Goal: Task Accomplishment & Management: Complete application form

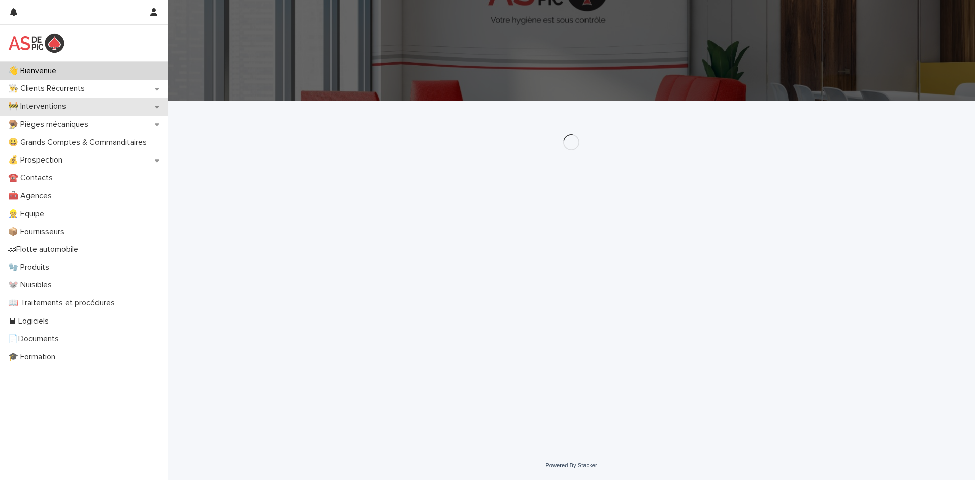
click at [83, 108] on div "🚧 Interventions" at bounding box center [84, 106] width 168 height 18
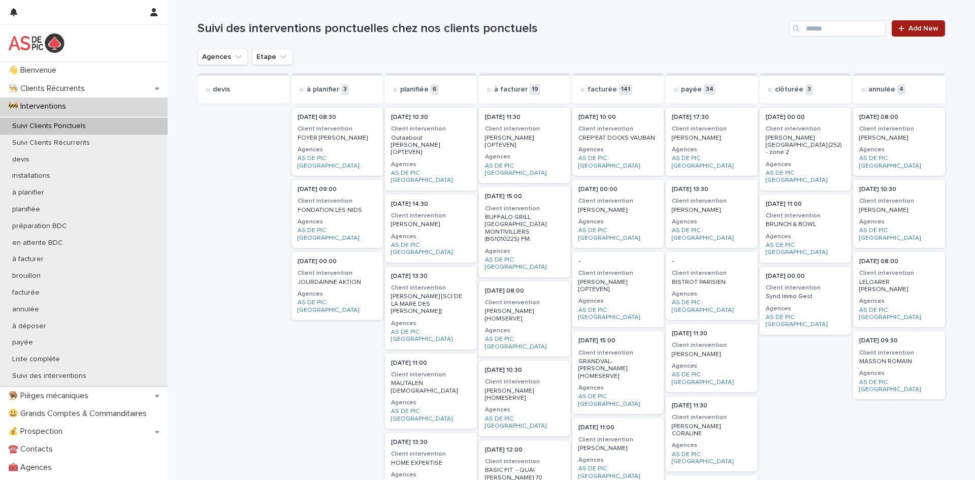
click at [922, 35] on link "Add New" at bounding box center [918, 28] width 53 height 16
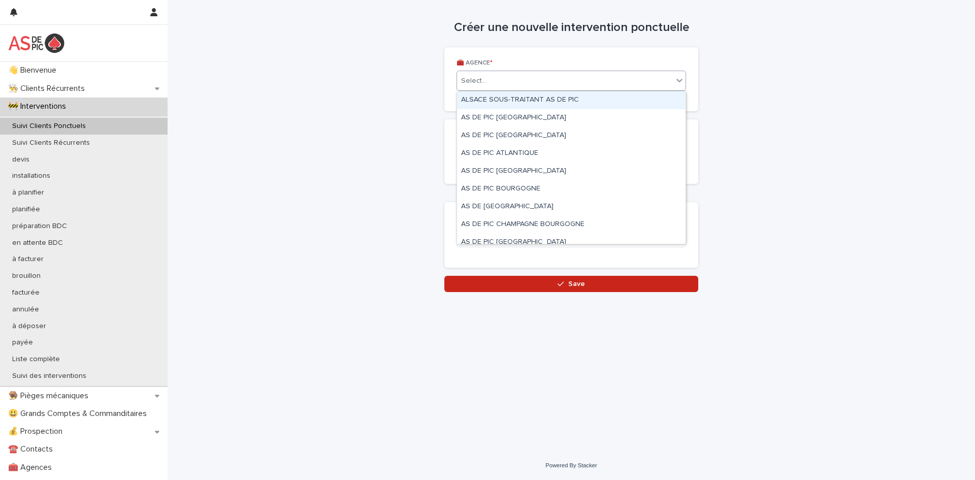
click at [481, 85] on div "Select..." at bounding box center [473, 81] width 25 height 11
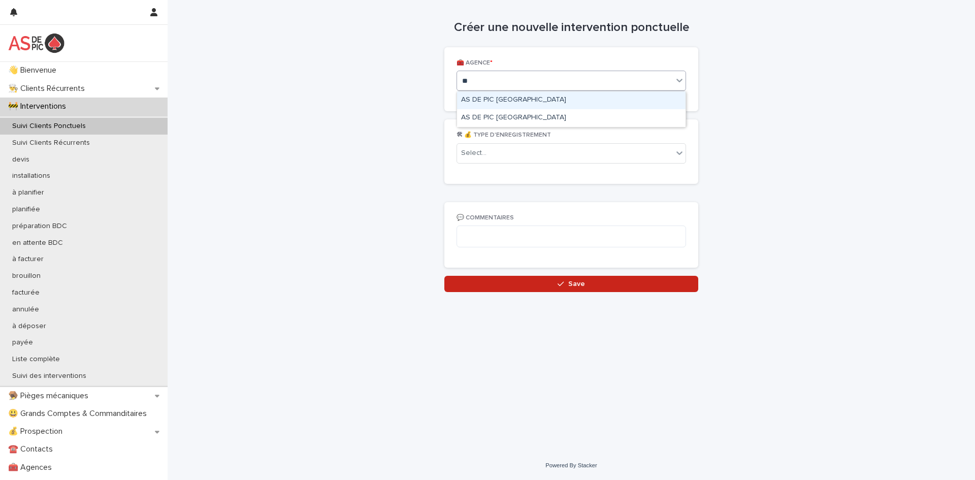
type input "***"
click at [520, 105] on div "AS DE PIC [GEOGRAPHIC_DATA]" at bounding box center [571, 100] width 228 height 18
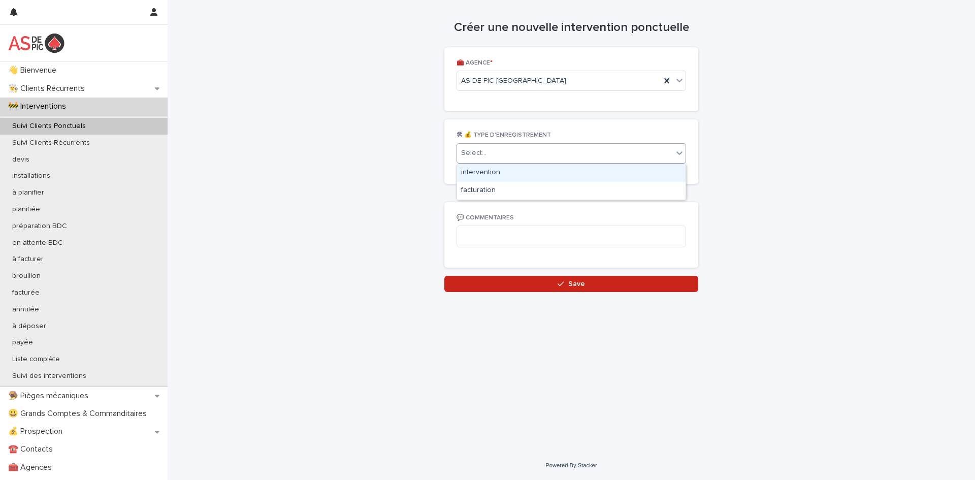
click at [516, 153] on div "Select..." at bounding box center [565, 153] width 216 height 17
click at [511, 171] on div "intervention" at bounding box center [571, 173] width 228 height 18
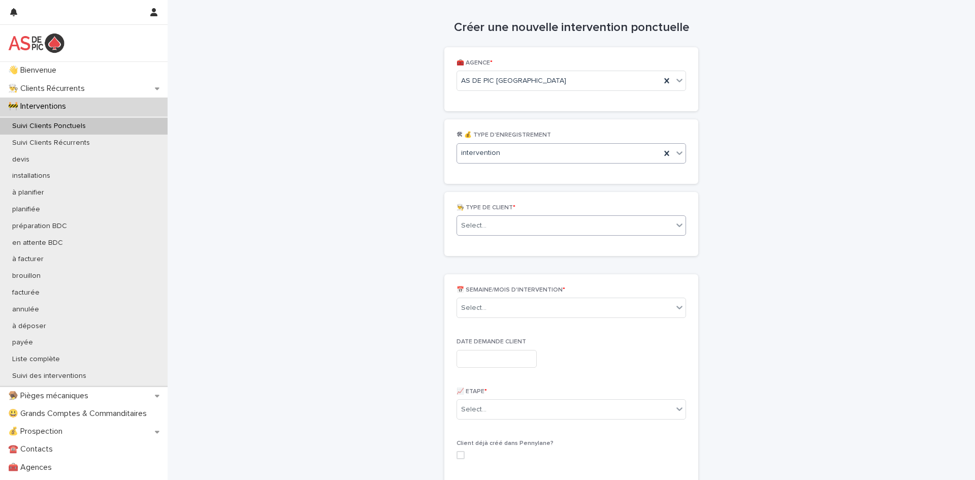
click at [500, 221] on div "Select..." at bounding box center [565, 225] width 216 height 17
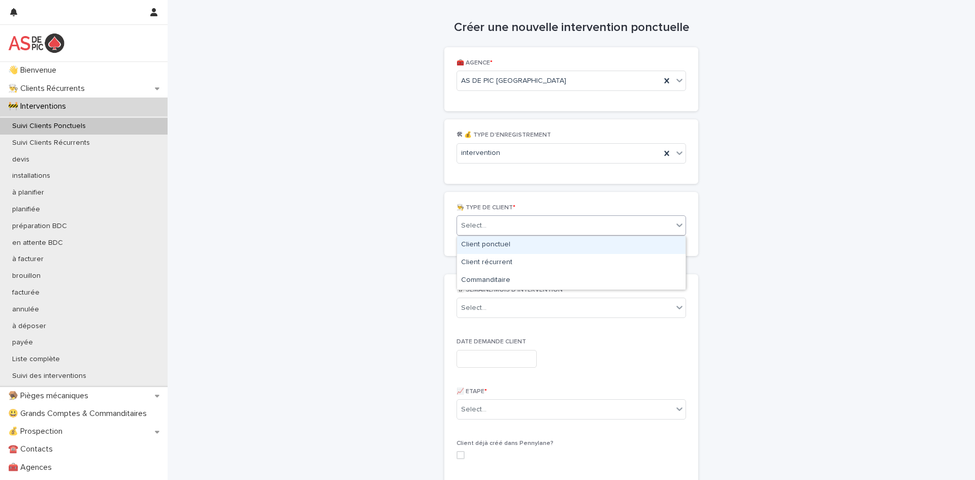
click at [504, 245] on div "Client ponctuel" at bounding box center [571, 245] width 228 height 18
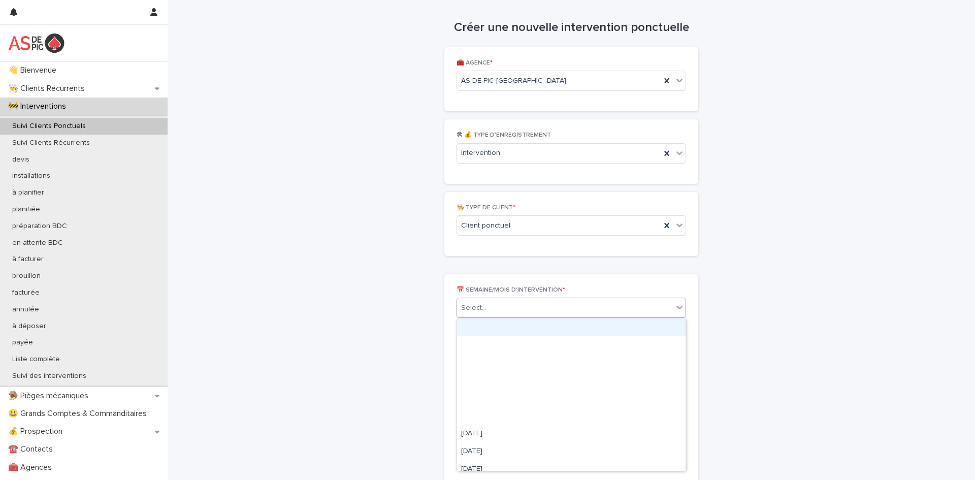
click at [499, 315] on div "Select..." at bounding box center [565, 308] width 216 height 17
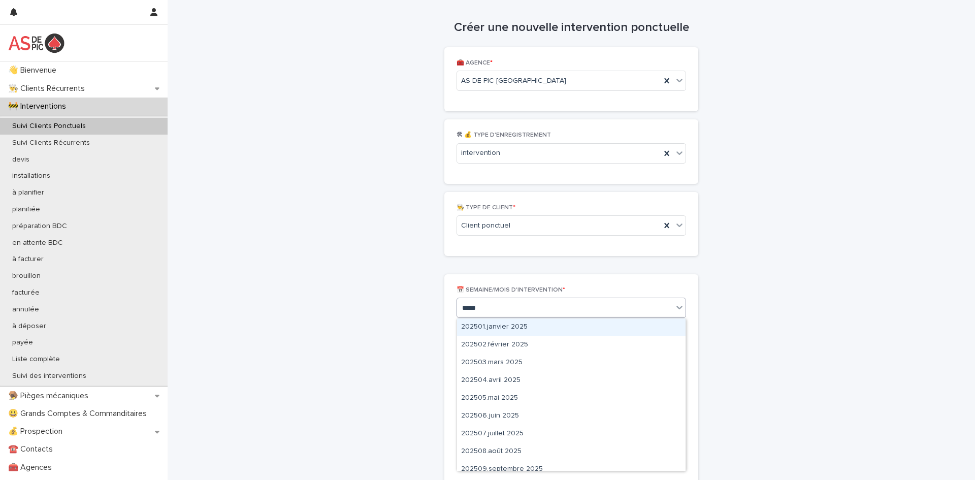
type input "******"
click at [558, 333] on div "202508.août 2025" at bounding box center [571, 327] width 228 height 18
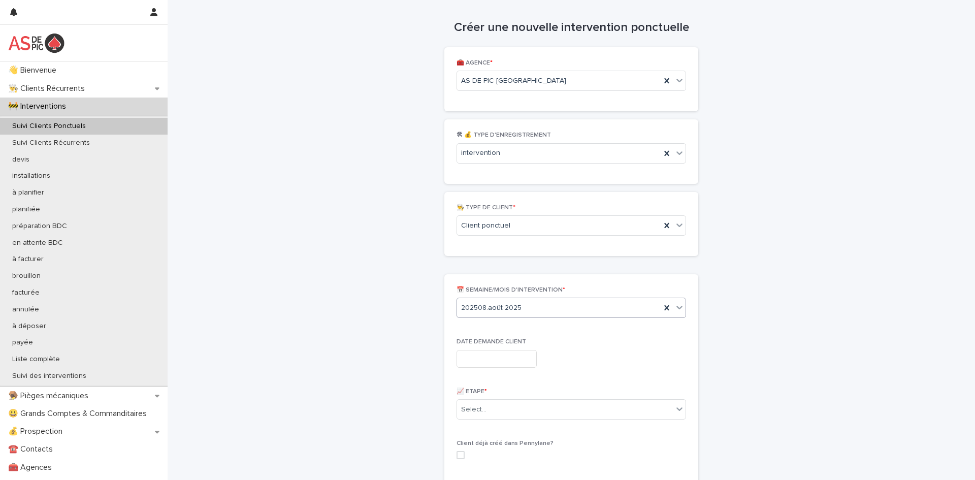
click at [520, 353] on input "text" at bounding box center [496, 359] width 80 height 18
click at [488, 278] on div "13" at bounding box center [490, 276] width 14 height 14
type input "**********"
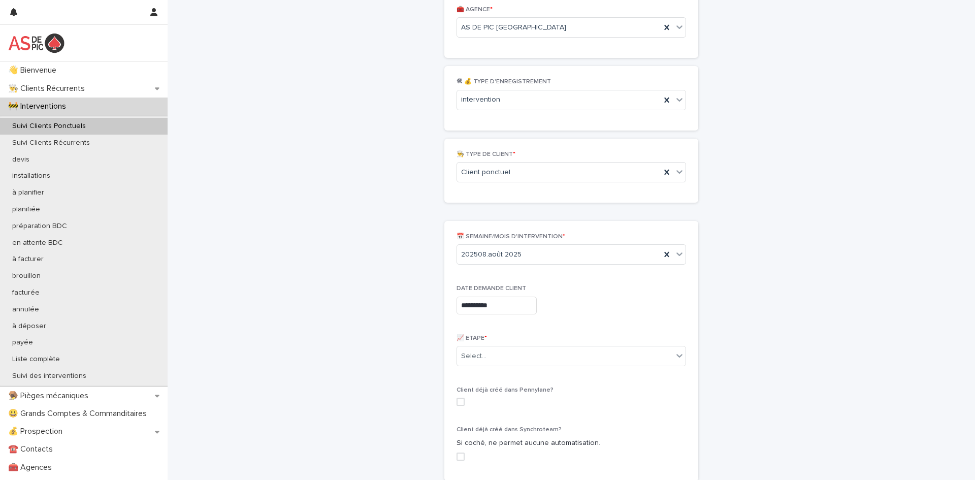
scroll to position [97, 0]
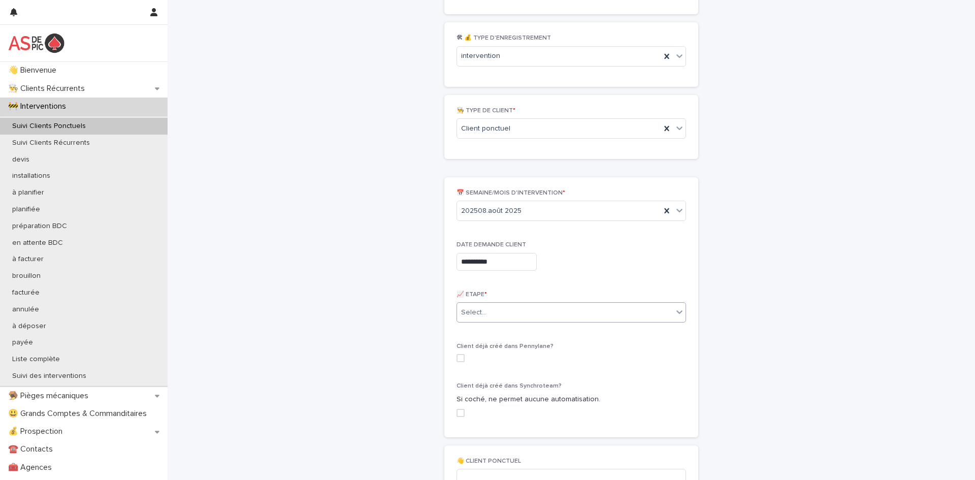
click at [506, 315] on div "Select..." at bounding box center [565, 312] width 216 height 17
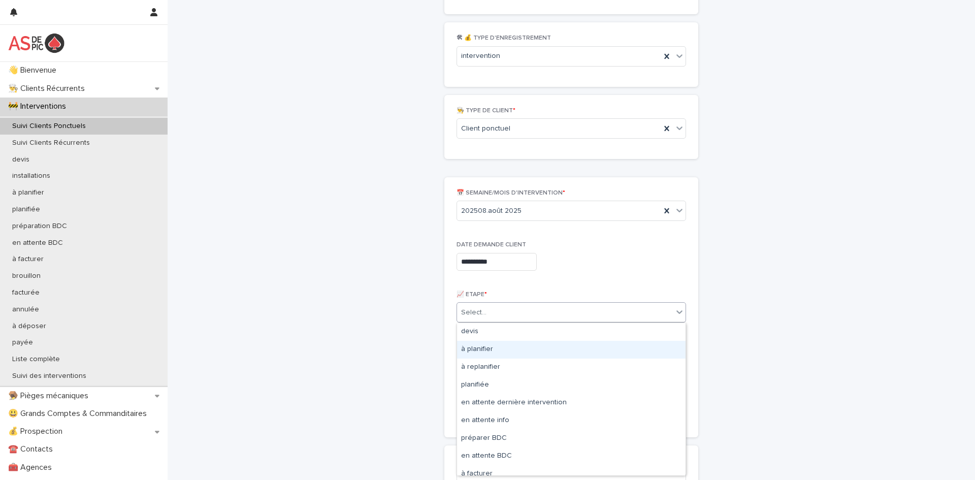
click at [499, 351] on div "à planifier" at bounding box center [571, 350] width 228 height 18
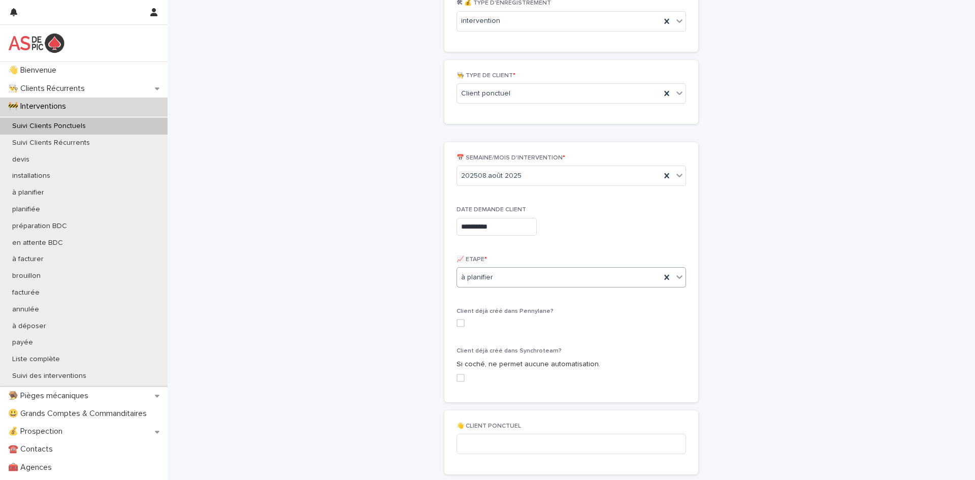
scroll to position [286, 0]
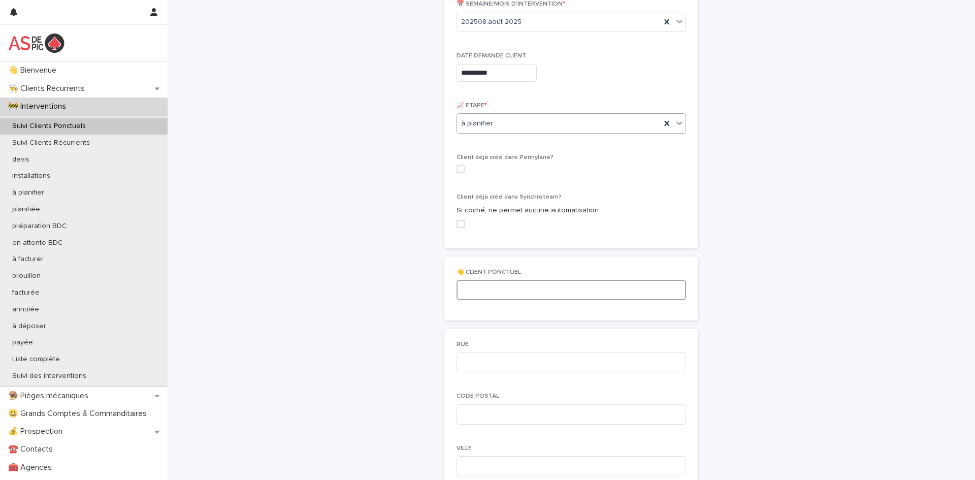
click at [521, 293] on input at bounding box center [570, 290] width 229 height 20
paste input "**********"
type input "**********"
click at [534, 367] on input at bounding box center [570, 362] width 229 height 20
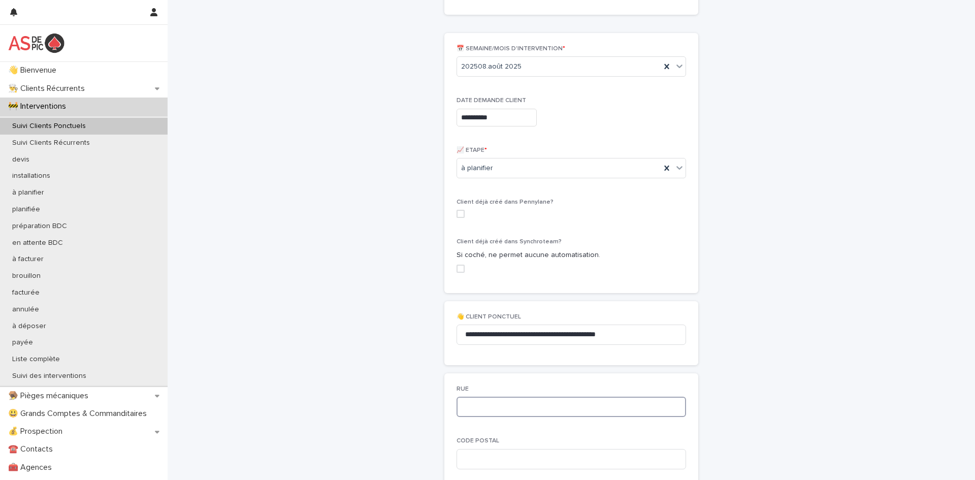
scroll to position [249, 0]
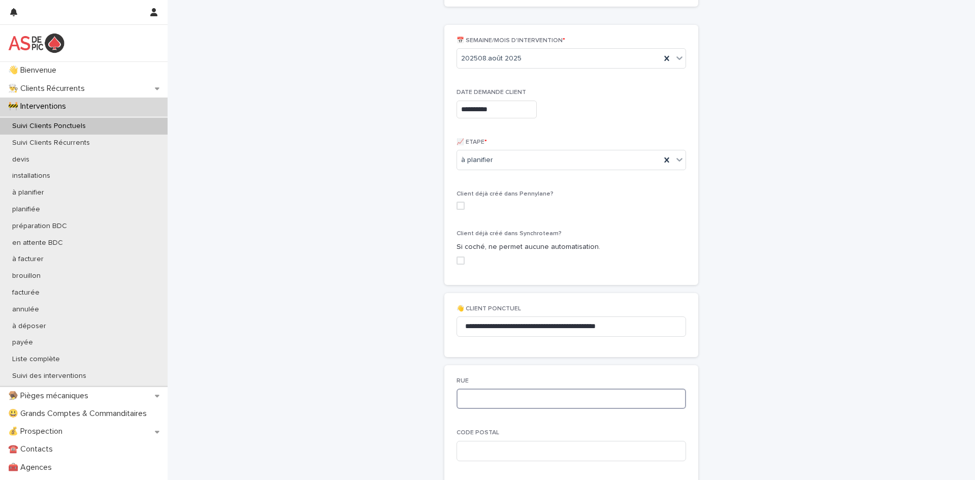
paste input "**********"
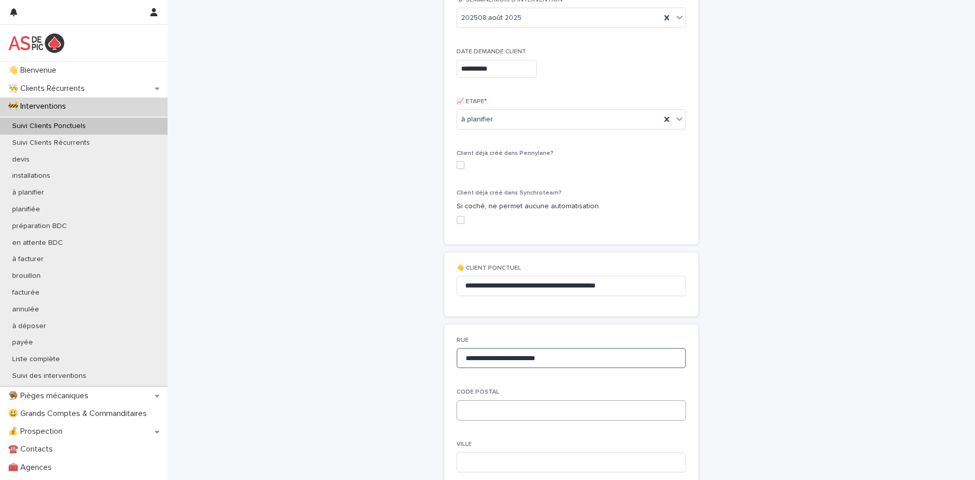
scroll to position [295, 0]
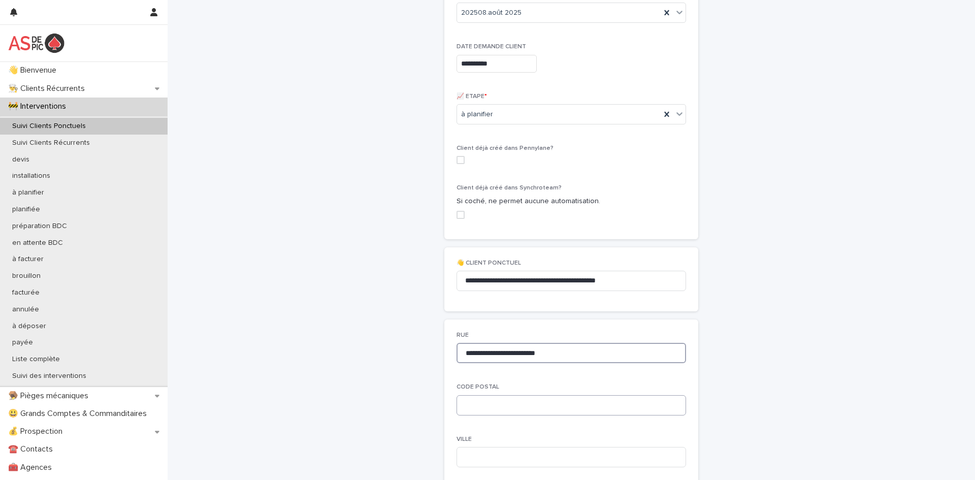
type input "**********"
click at [556, 405] on input at bounding box center [570, 405] width 229 height 20
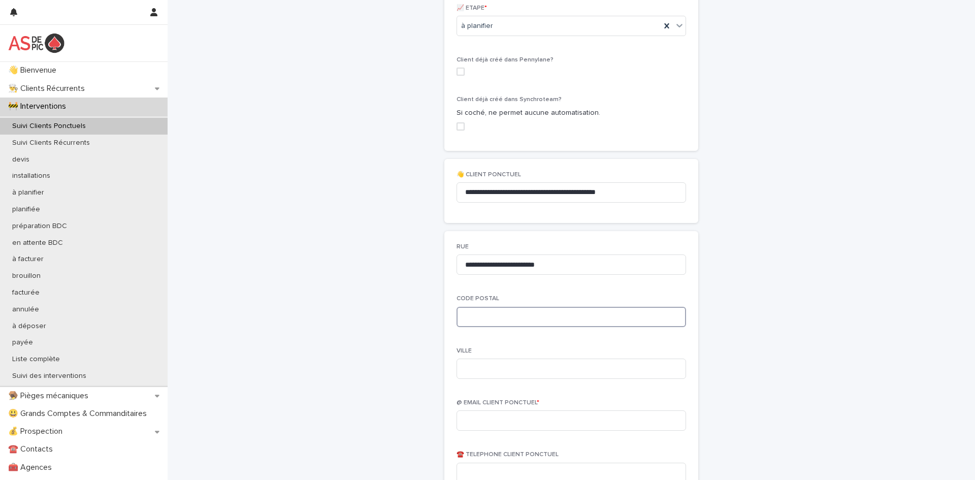
scroll to position [387, 0]
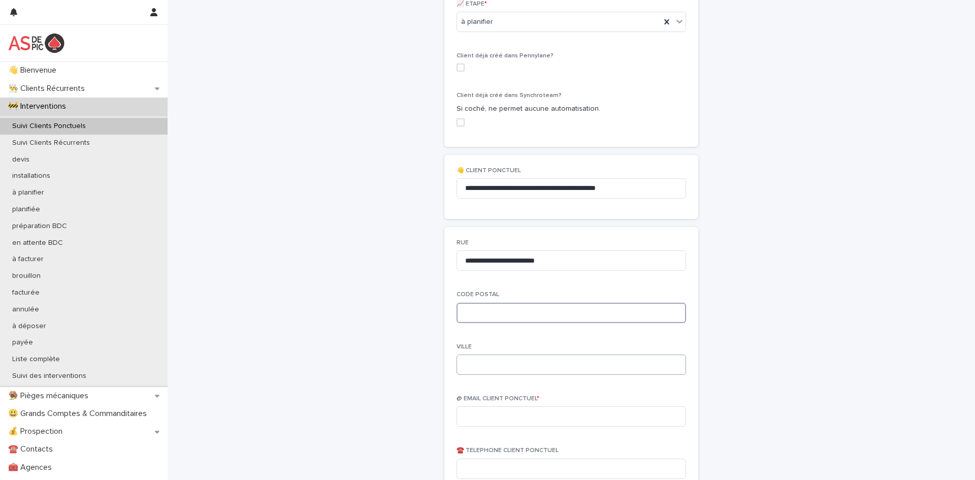
paste input "*****"
type input "*****"
click at [482, 369] on input at bounding box center [570, 364] width 229 height 20
type input "**********"
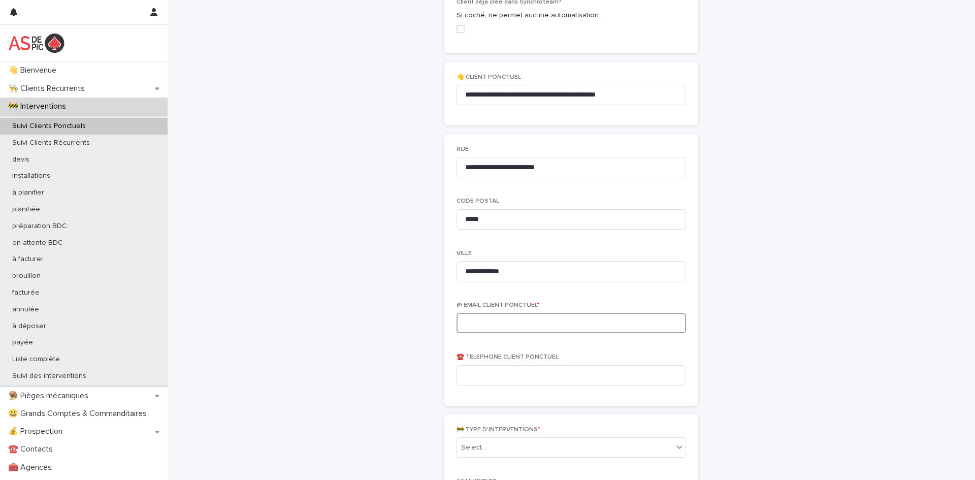
scroll to position [482, 0]
paste input "**********"
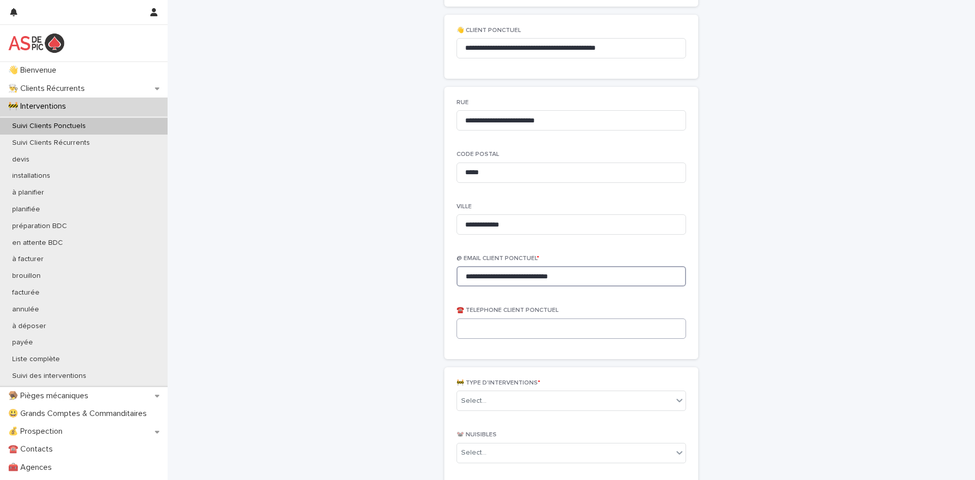
type input "**********"
click at [470, 336] on input at bounding box center [570, 328] width 229 height 20
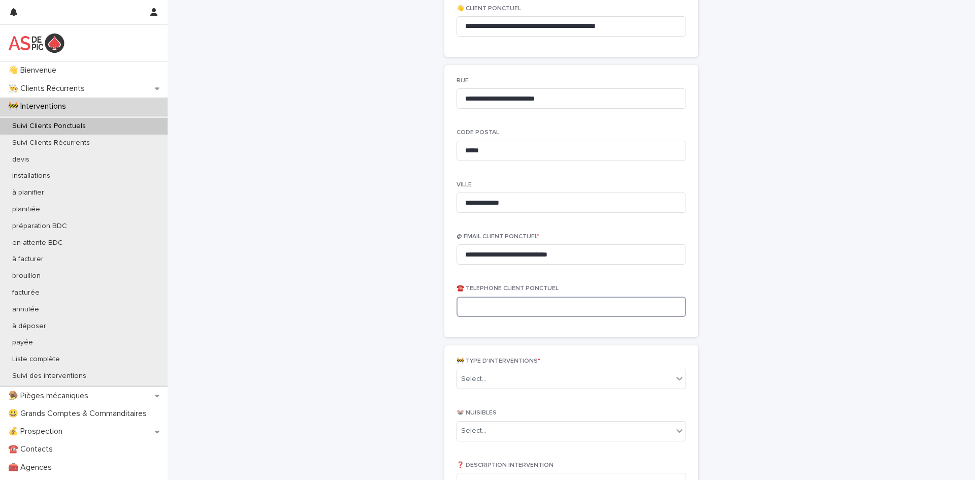
scroll to position [572, 0]
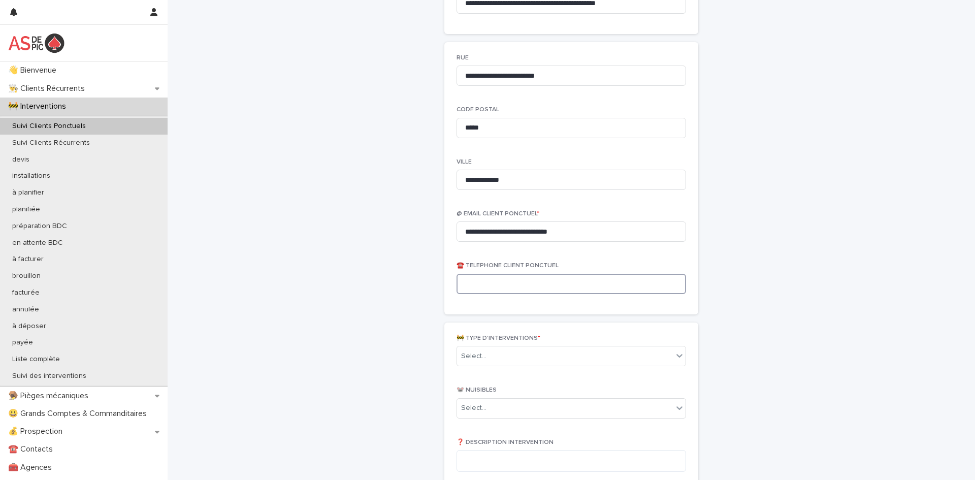
paste input "**********"
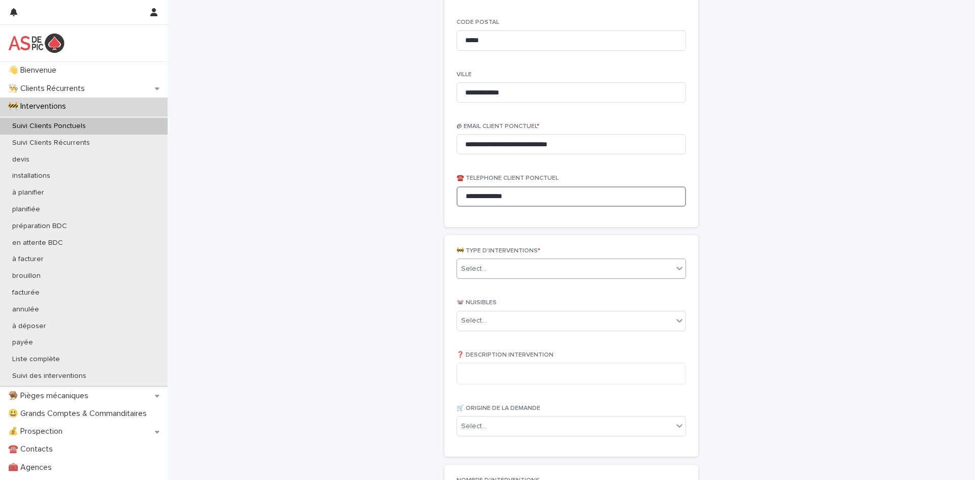
scroll to position [661, 0]
type input "**********"
click at [487, 270] on div "Select..." at bounding box center [565, 267] width 216 height 17
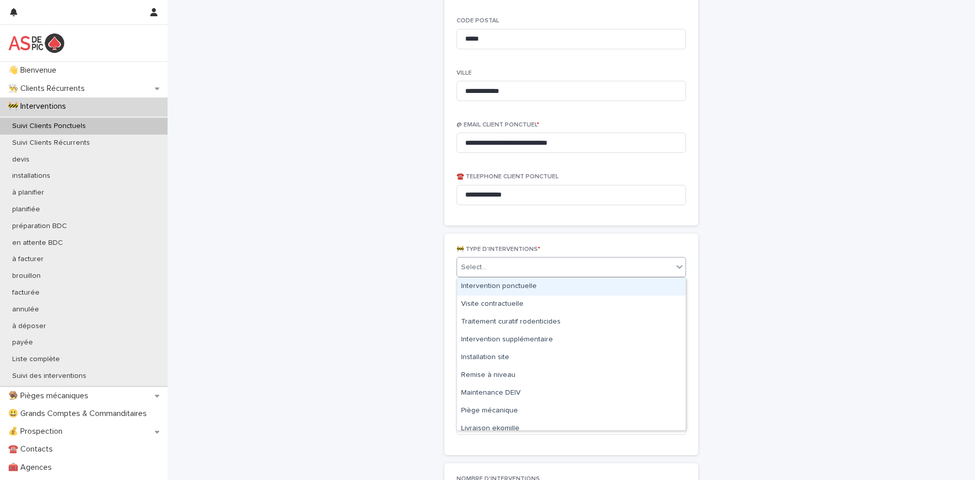
drag, startPoint x: 498, startPoint y: 294, endPoint x: 508, endPoint y: 289, distance: 12.0
click at [503, 284] on div "Intervention ponctuelle" at bounding box center [571, 287] width 228 height 18
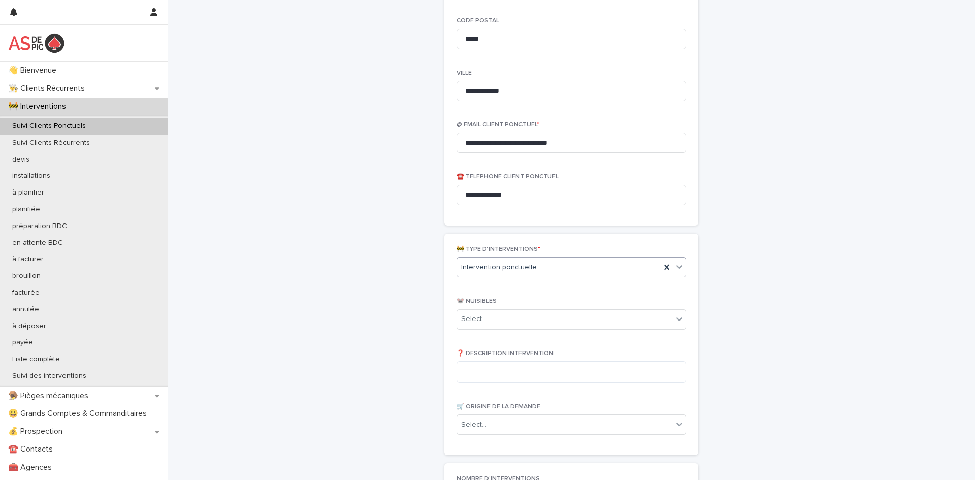
scroll to position [678, 0]
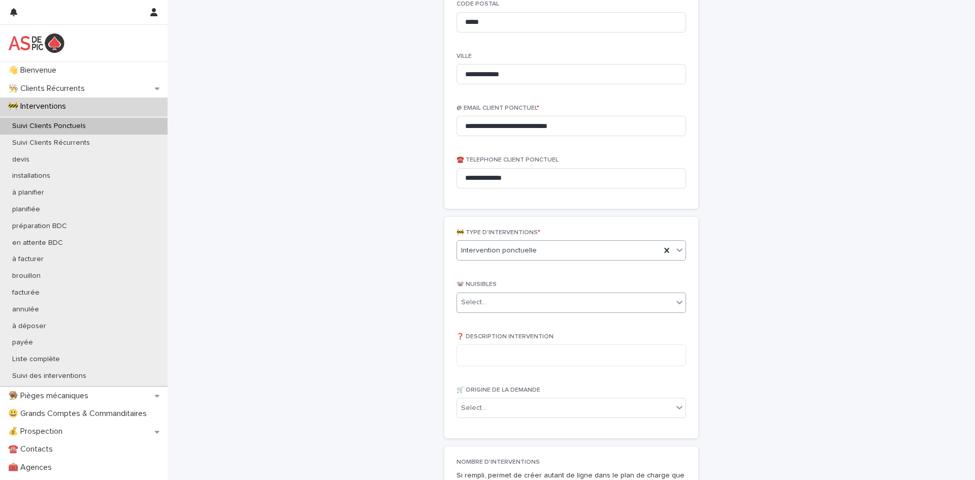
click at [516, 303] on div "Select..." at bounding box center [565, 302] width 216 height 17
type input "****"
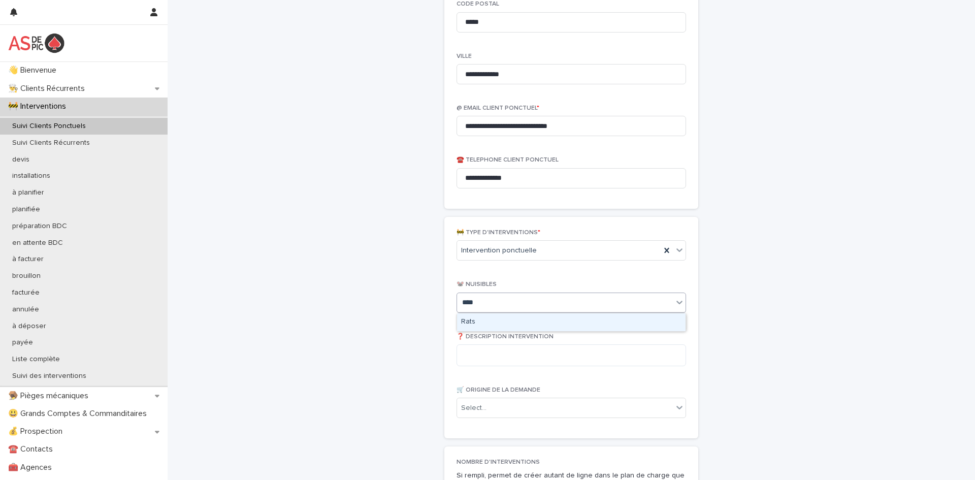
click at [498, 318] on div "Rats" at bounding box center [571, 322] width 228 height 18
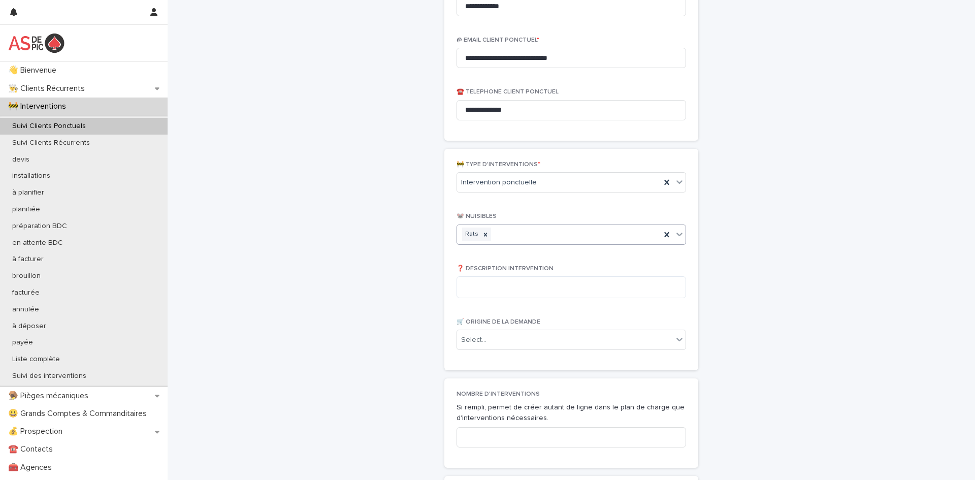
scroll to position [761, 0]
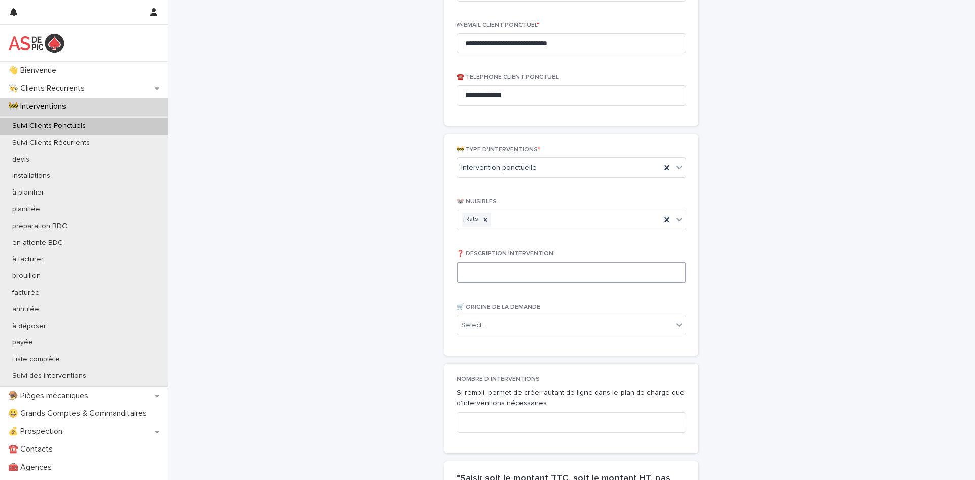
click at [496, 271] on textarea at bounding box center [570, 272] width 229 height 22
paste textarea "**********"
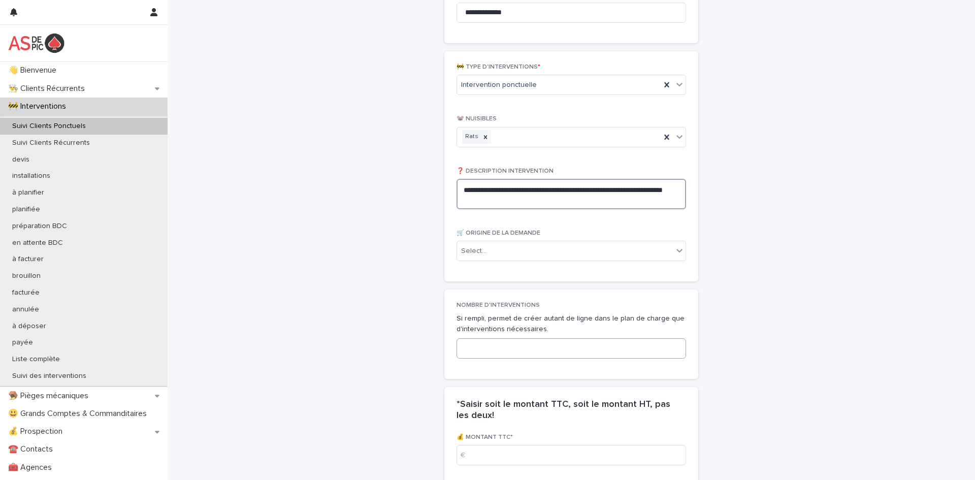
scroll to position [846, 0]
type textarea "**********"
click at [518, 355] on input at bounding box center [570, 346] width 229 height 20
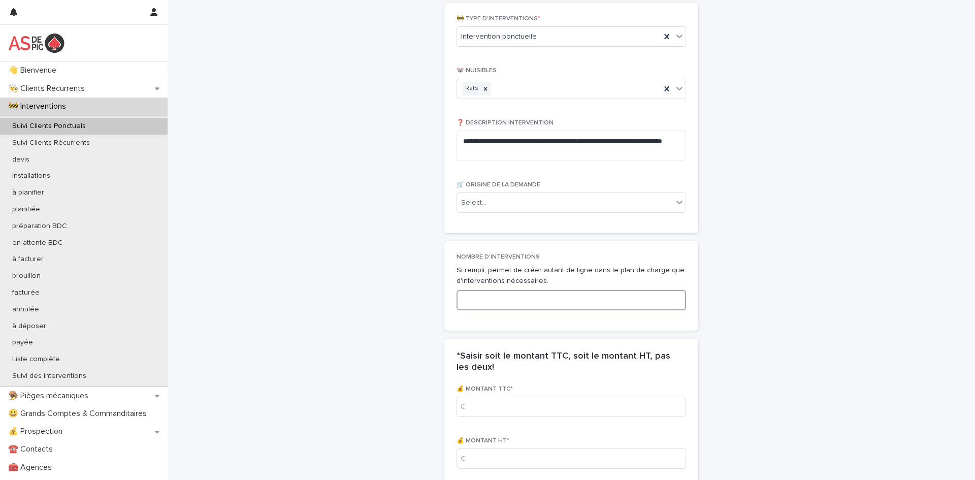
scroll to position [906, 0]
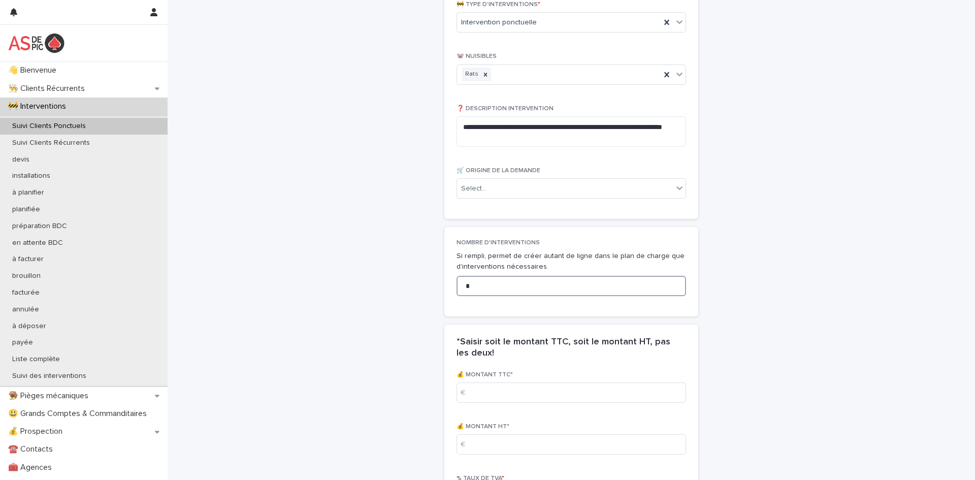
type input "*"
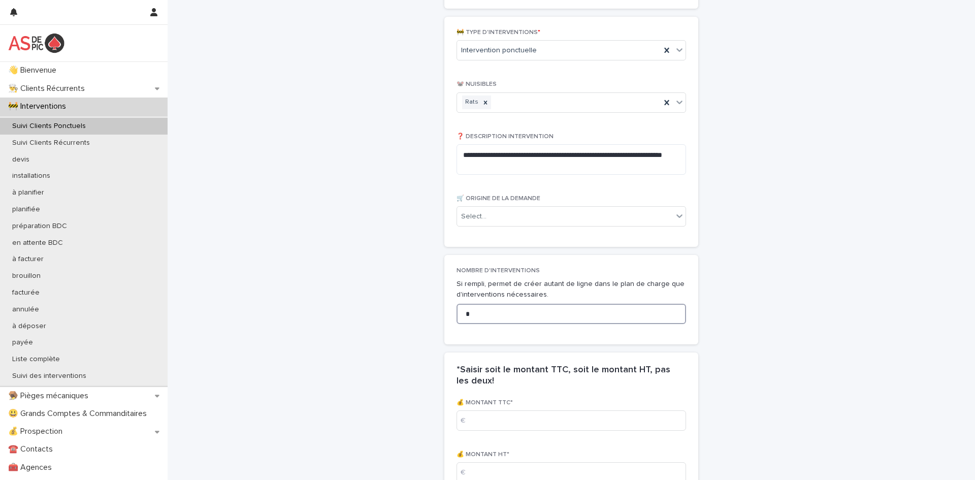
scroll to position [865, 0]
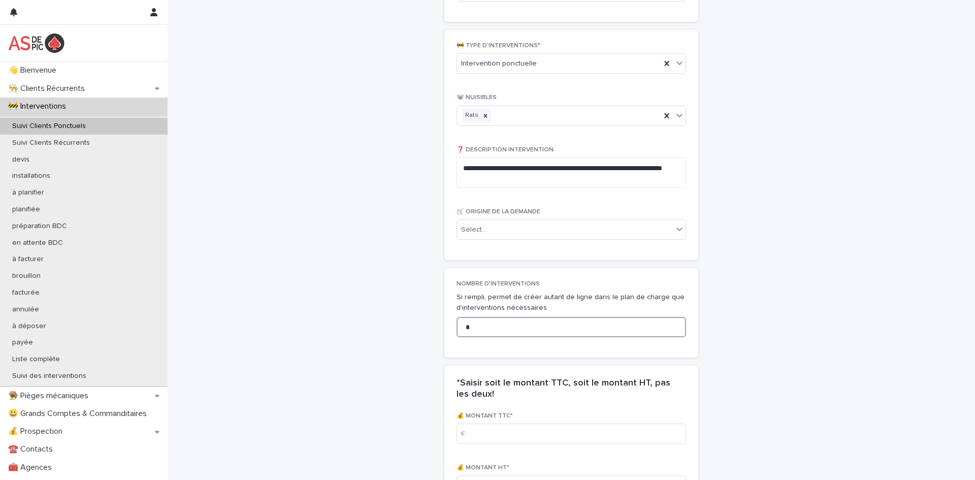
click at [477, 326] on input "*" at bounding box center [570, 327] width 229 height 20
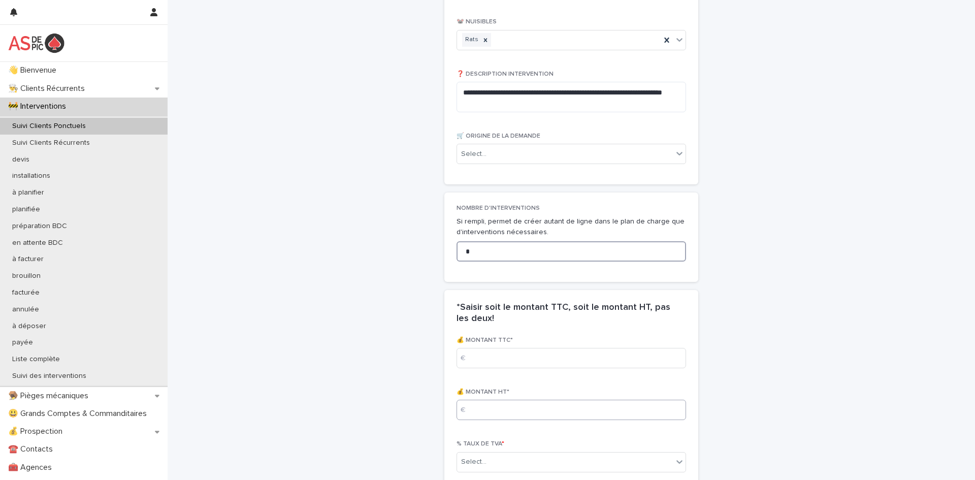
scroll to position [951, 0]
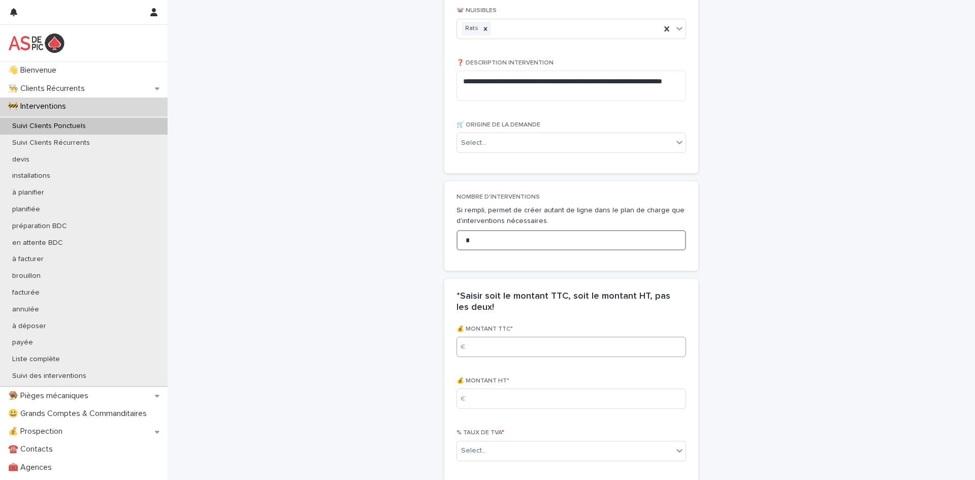
type input "*"
drag, startPoint x: 520, startPoint y: 342, endPoint x: 541, endPoint y: 356, distance: 24.5
click at [521, 342] on input at bounding box center [570, 347] width 229 height 20
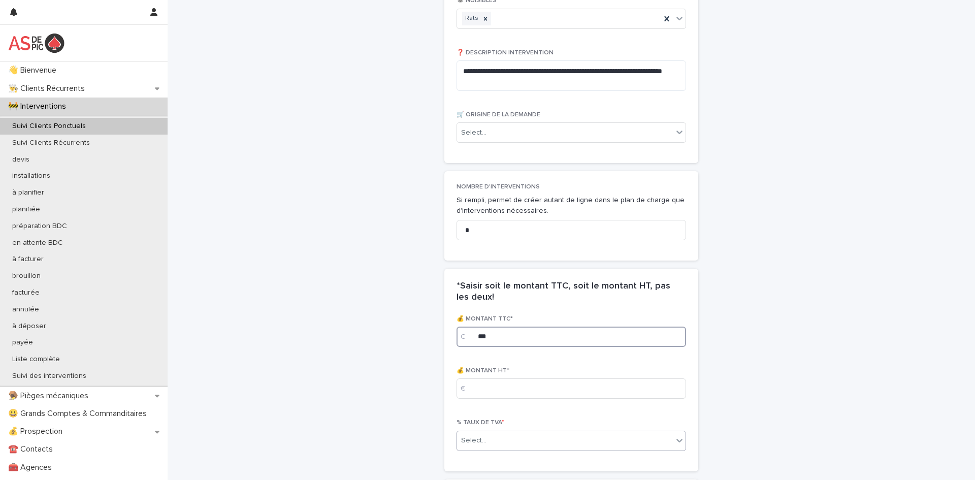
scroll to position [962, 0]
type input "***"
click at [542, 439] on div "Select..." at bounding box center [565, 440] width 216 height 17
click at [516, 382] on div "0.1" at bounding box center [571, 385] width 228 height 18
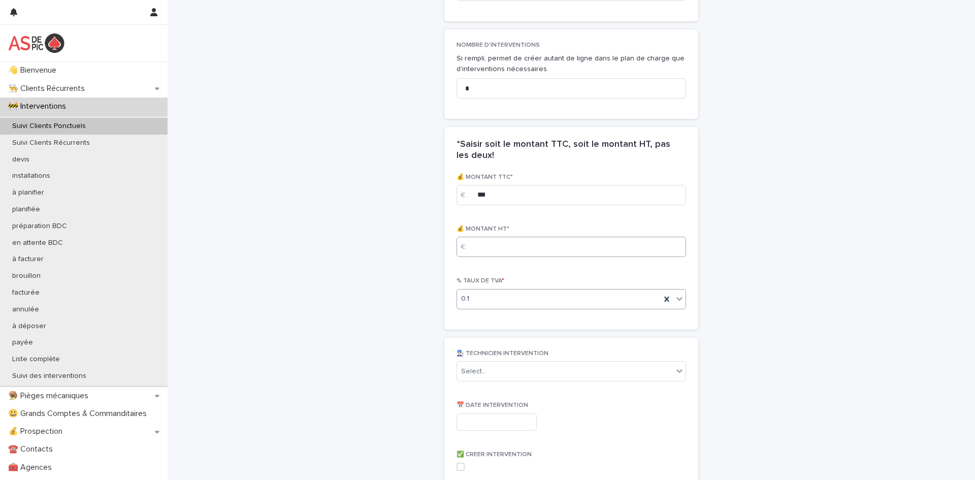
scroll to position [1110, 0]
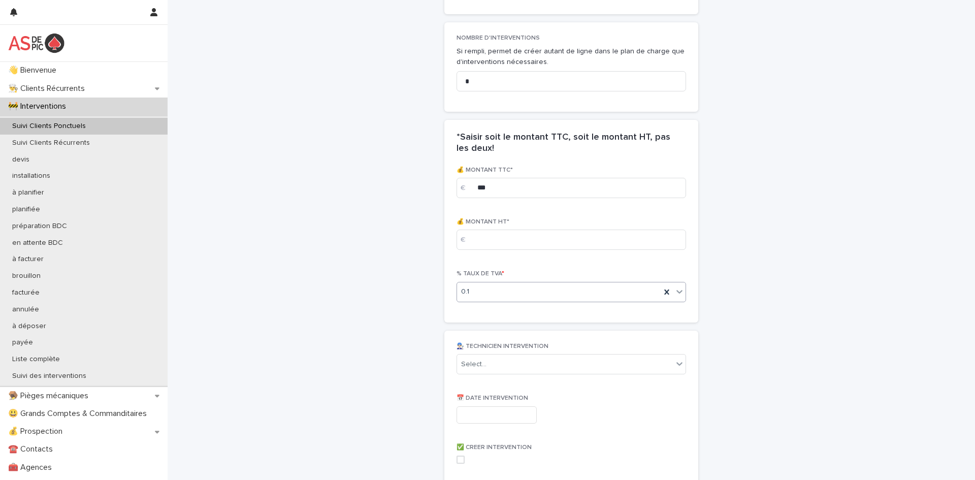
click at [537, 292] on div "0.1" at bounding box center [559, 291] width 204 height 17
click at [510, 334] on div "0.2" at bounding box center [571, 329] width 228 height 18
click at [503, 364] on div "Select..." at bounding box center [565, 364] width 216 height 17
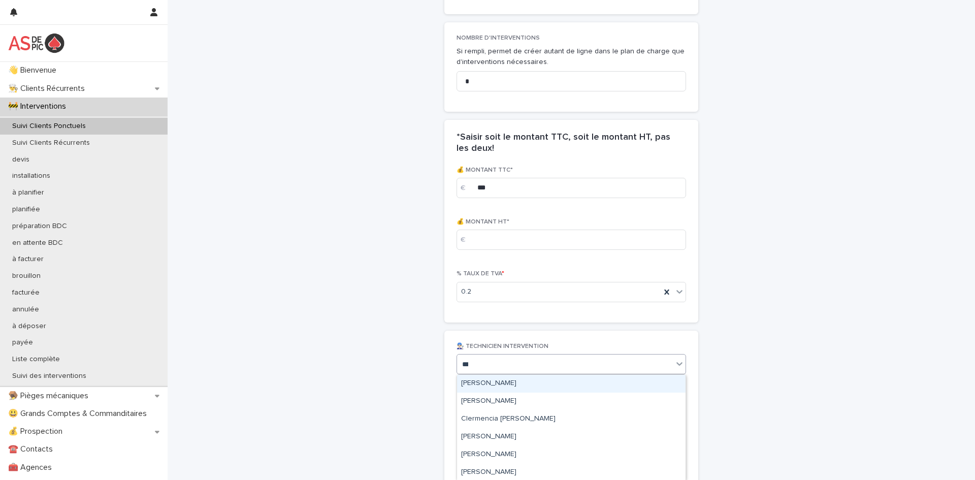
type input "****"
click at [491, 383] on div "[PERSON_NAME]" at bounding box center [571, 384] width 228 height 18
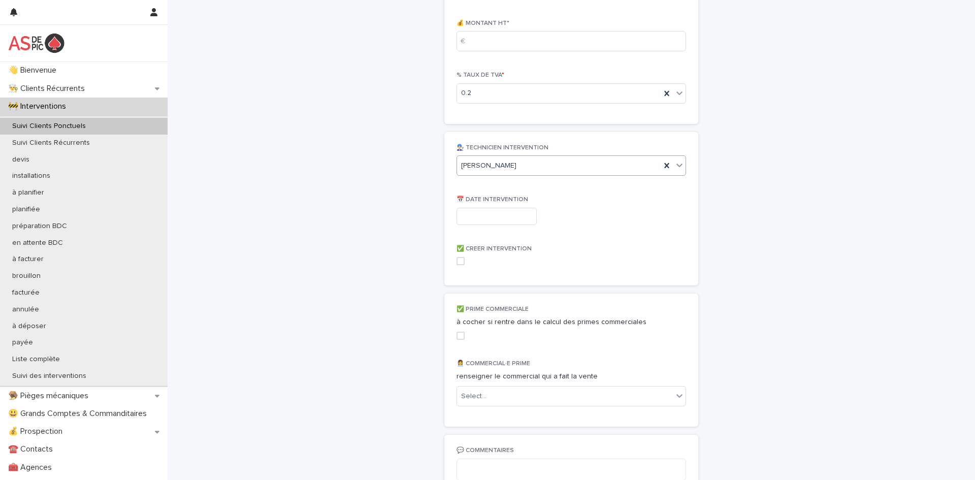
scroll to position [1316, 0]
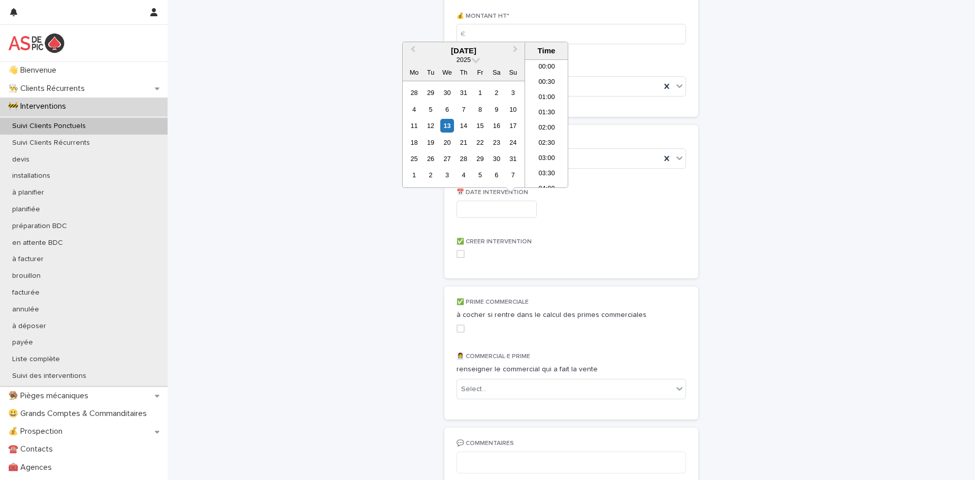
click at [488, 207] on input "text" at bounding box center [496, 210] width 80 height 18
click at [465, 126] on div "14" at bounding box center [463, 126] width 14 height 14
click at [537, 89] on li "13:00" at bounding box center [546, 92] width 43 height 15
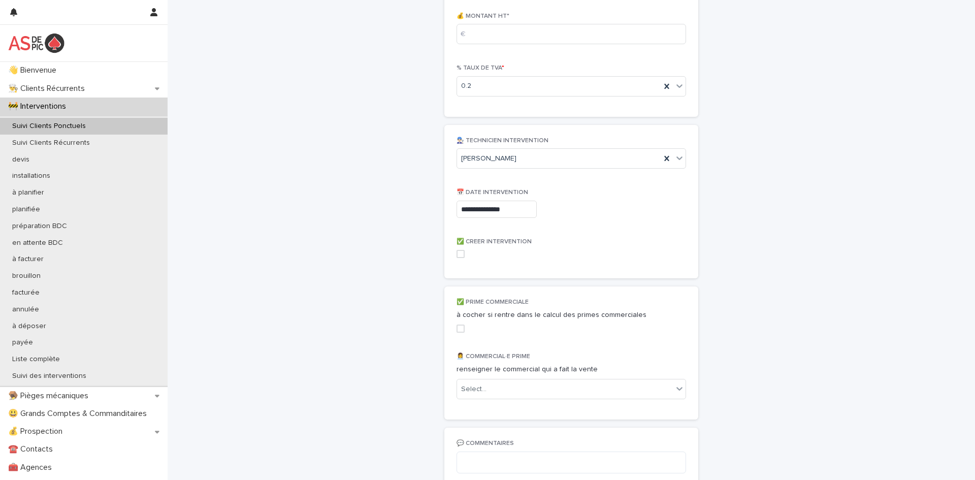
type input "**********"
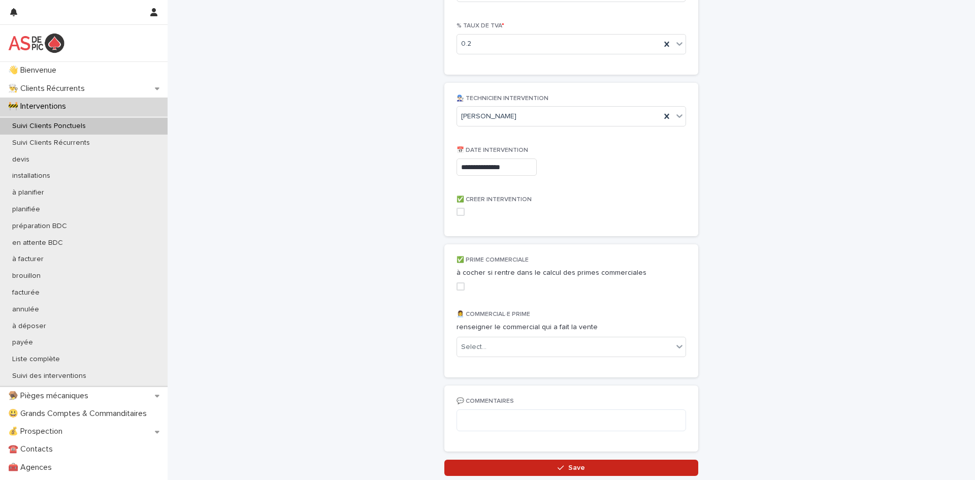
scroll to position [1383, 0]
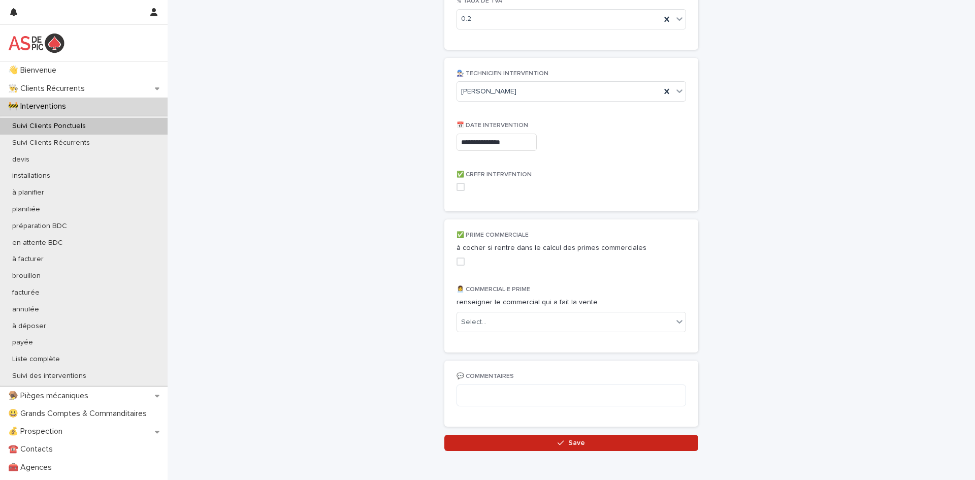
click at [463, 189] on span at bounding box center [460, 187] width 8 height 8
click at [459, 262] on span at bounding box center [460, 261] width 8 height 8
click at [499, 327] on div "Select..." at bounding box center [565, 322] width 216 height 17
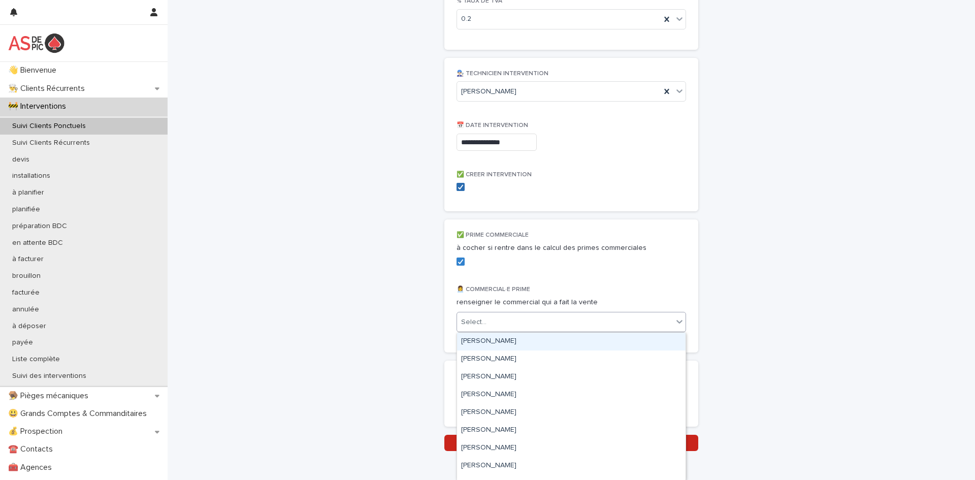
click at [459, 187] on icon at bounding box center [460, 186] width 6 height 5
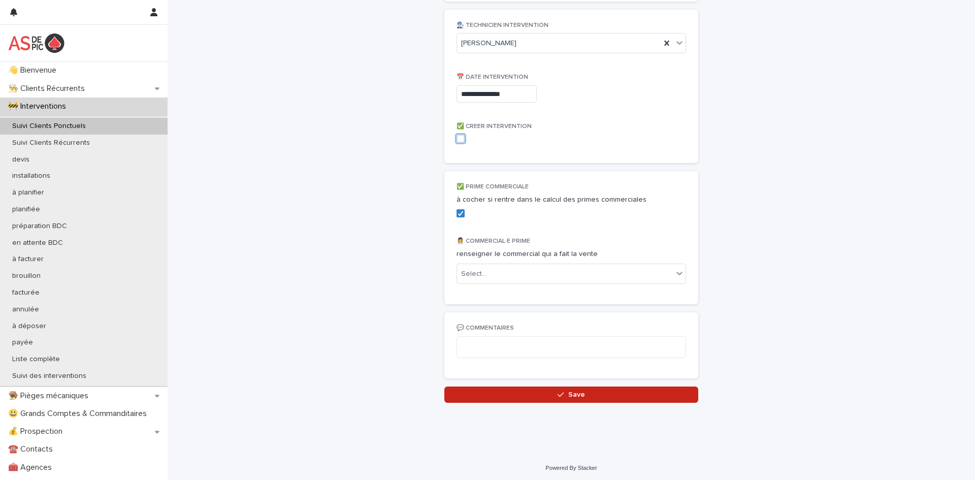
scroll to position [1433, 0]
click at [461, 214] on div at bounding box center [460, 211] width 6 height 6
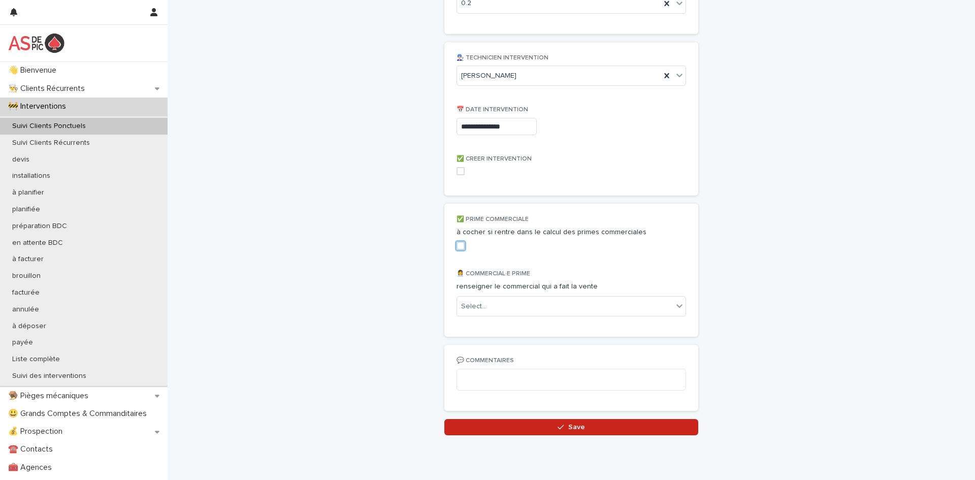
scroll to position [1392, 0]
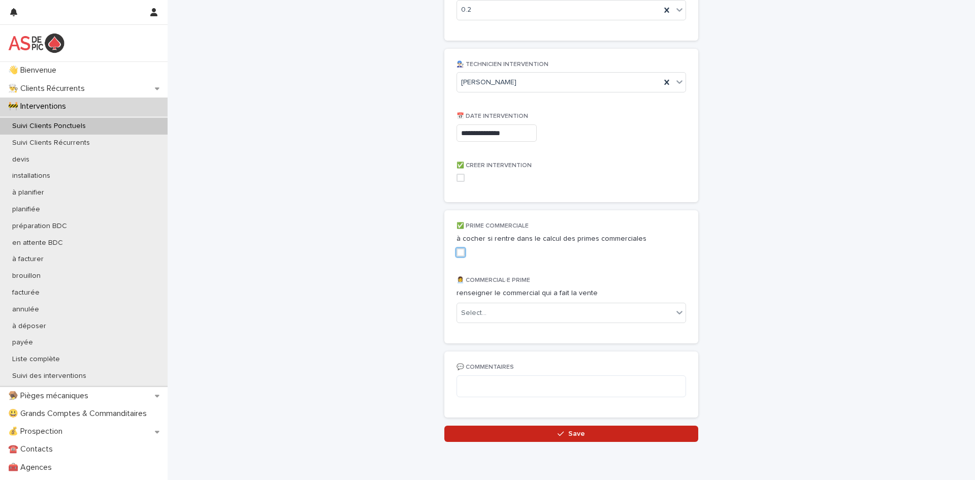
click at [460, 177] on span at bounding box center [460, 178] width 8 height 8
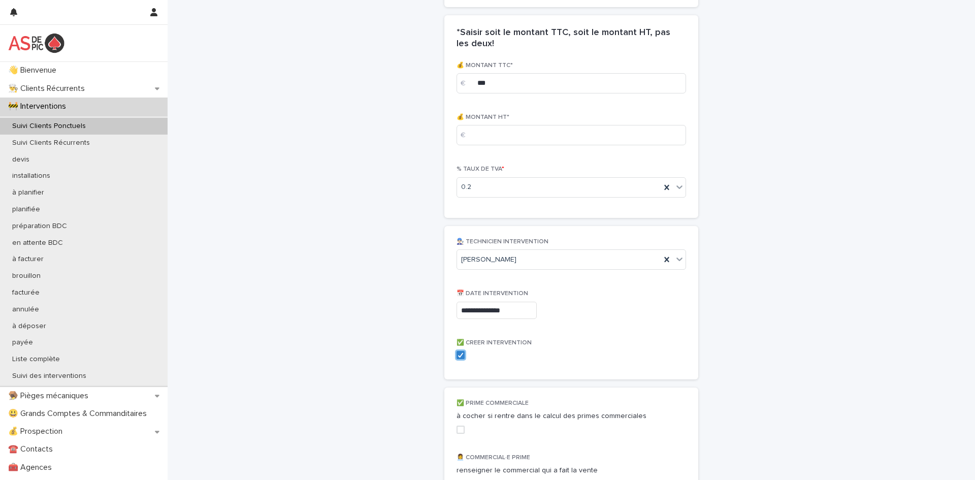
scroll to position [1433, 0]
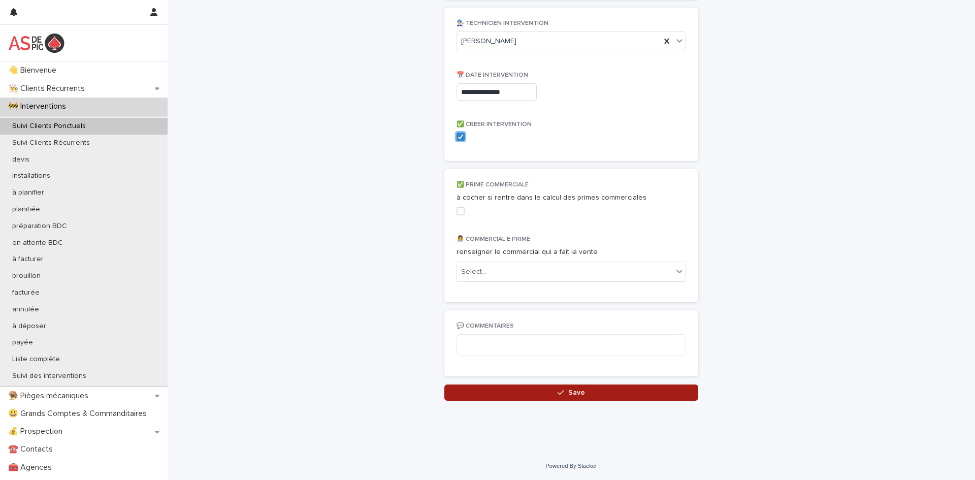
click at [574, 398] on button "Save" at bounding box center [571, 392] width 254 height 16
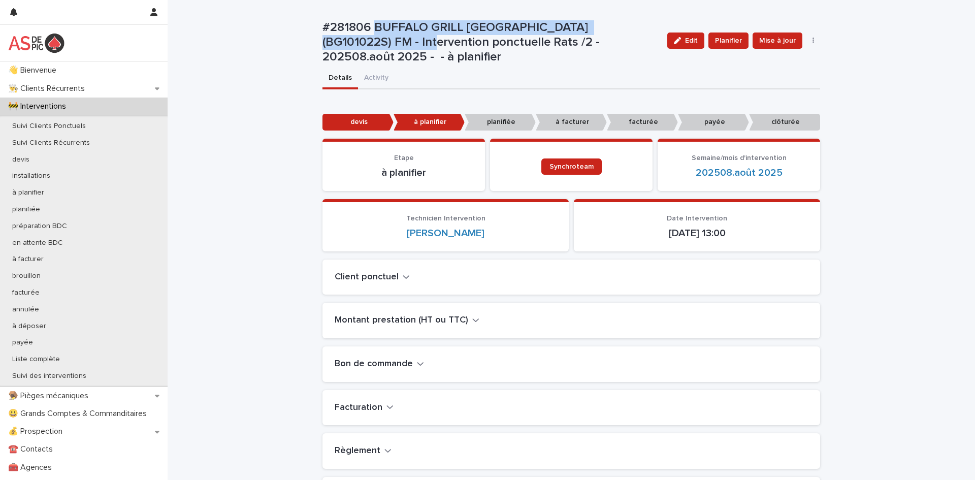
drag, startPoint x: 415, startPoint y: 38, endPoint x: 376, endPoint y: 20, distance: 43.4
click at [376, 20] on p "#281806 BUFFALO GRILL [GEOGRAPHIC_DATA] (BG101022S) FM - Intervention ponctuell…" at bounding box center [490, 42] width 337 height 44
copy p "BUFFALO GRILL [GEOGRAPHIC_DATA] MONTIVILLIERS (BG101022S) FM"
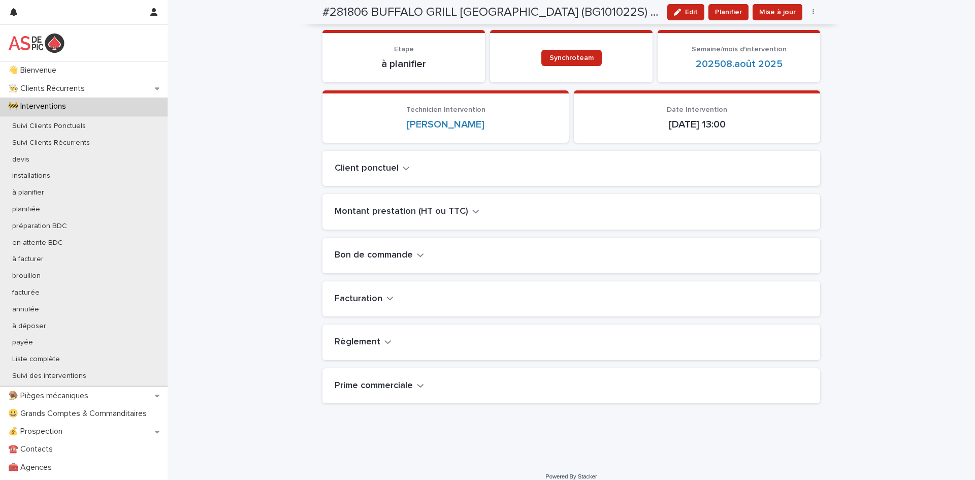
click at [405, 254] on h2 "Bon de commande" at bounding box center [374, 255] width 78 height 11
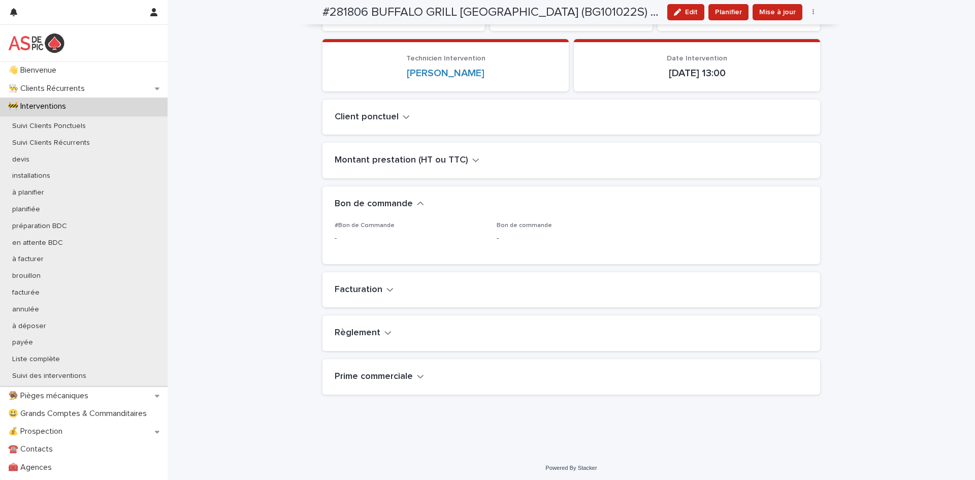
scroll to position [162, 0]
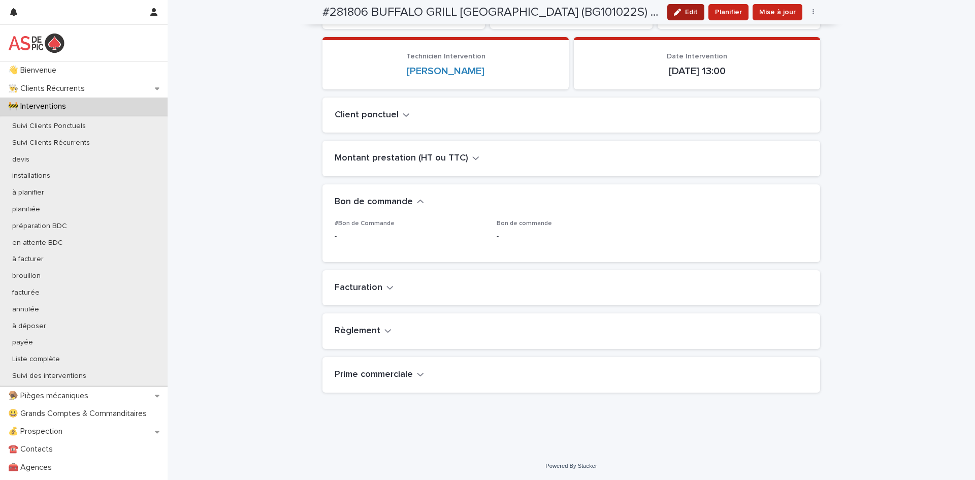
click at [684, 14] on div "button" at bounding box center [679, 12] width 11 height 7
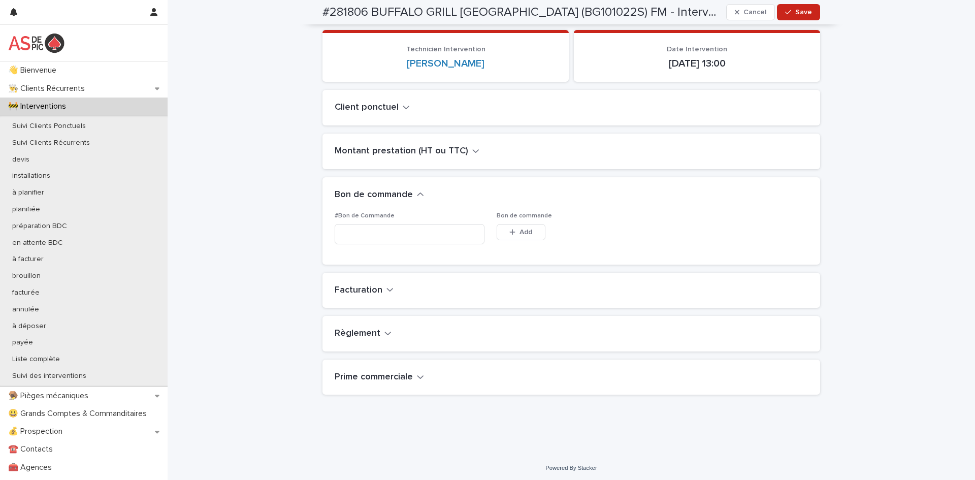
scroll to position [163, 0]
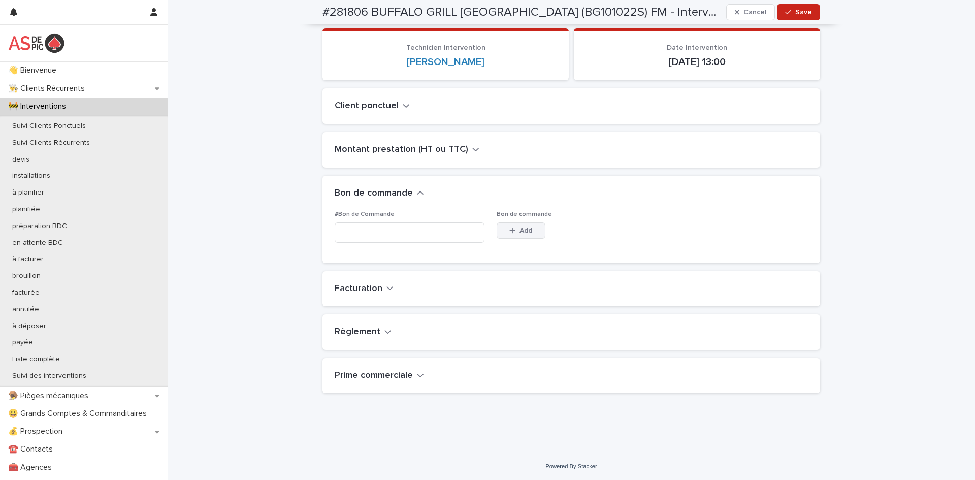
click at [521, 224] on button "Add" at bounding box center [521, 230] width 49 height 16
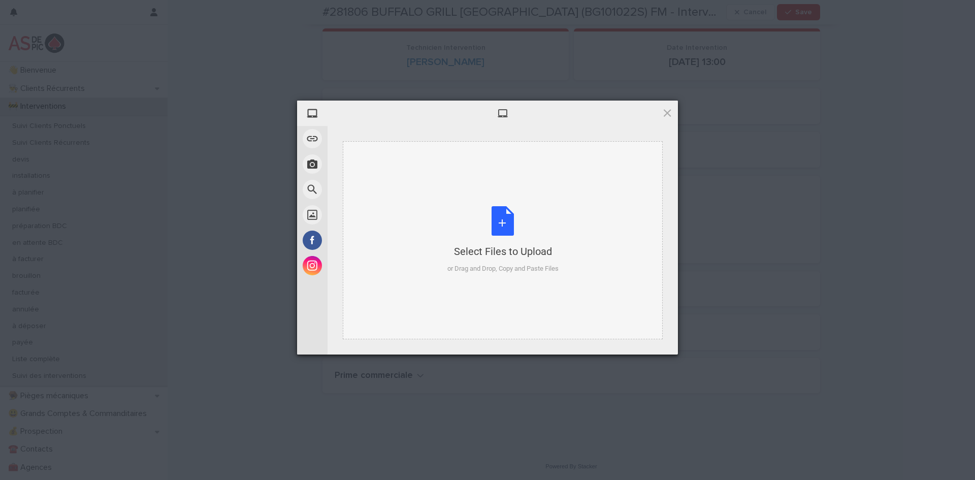
click at [504, 219] on div "Select Files to Upload or Drag and Drop, Copy and Paste Files" at bounding box center [502, 240] width 111 height 68
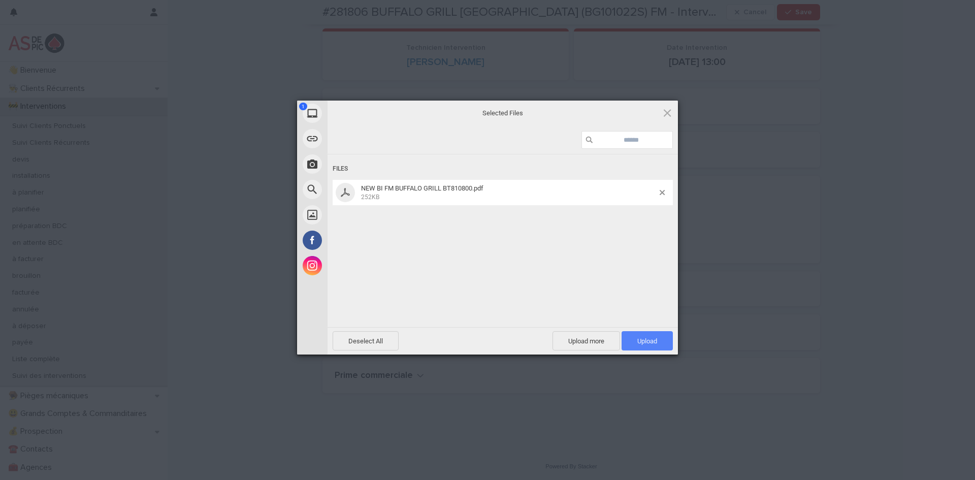
click at [660, 343] on span "Upload 1" at bounding box center [646, 340] width 51 height 19
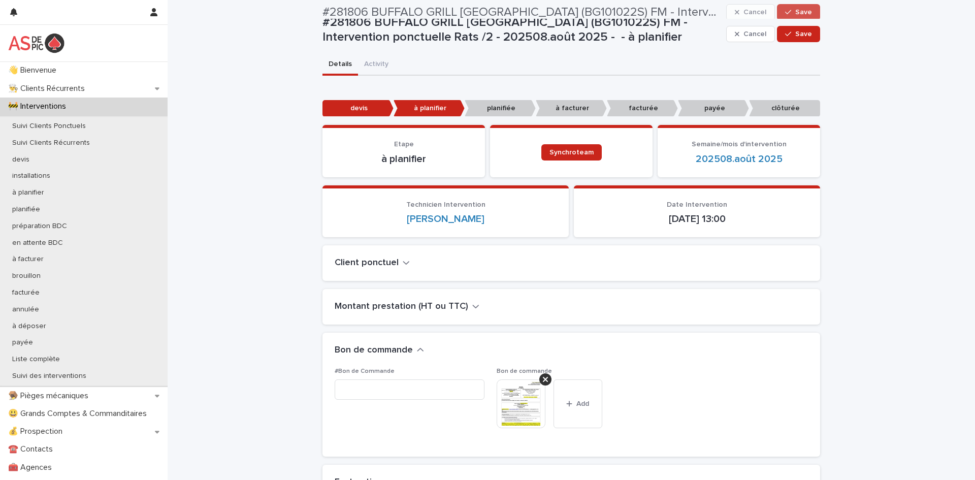
scroll to position [0, 0]
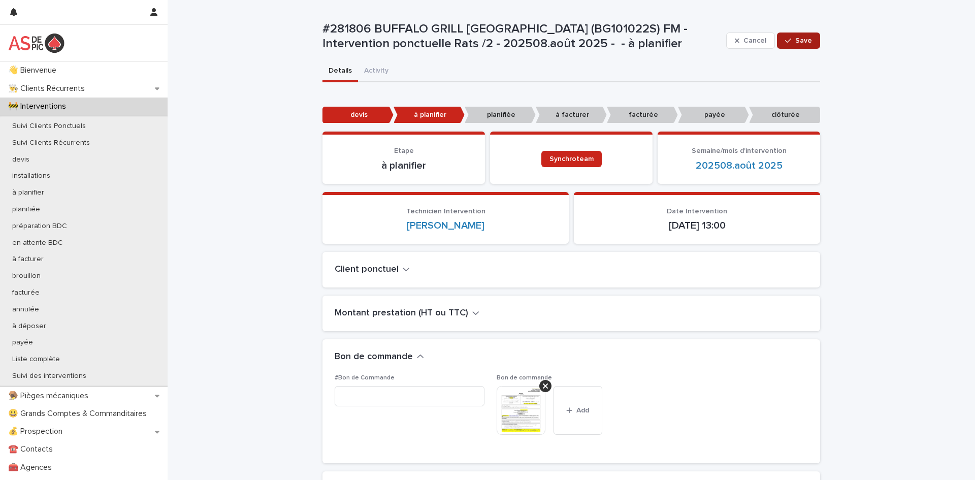
click at [798, 39] on span "Save" at bounding box center [803, 40] width 17 height 7
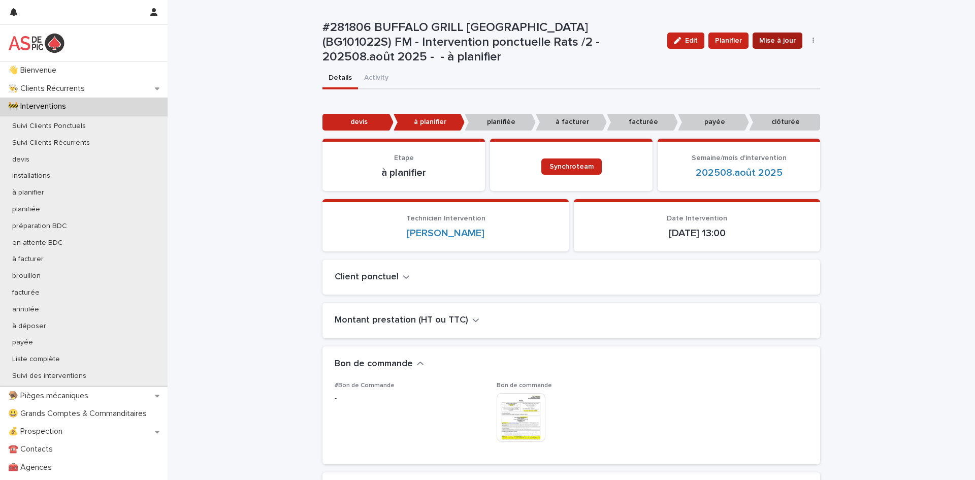
click at [779, 38] on span "Mise à jour" at bounding box center [777, 41] width 37 height 10
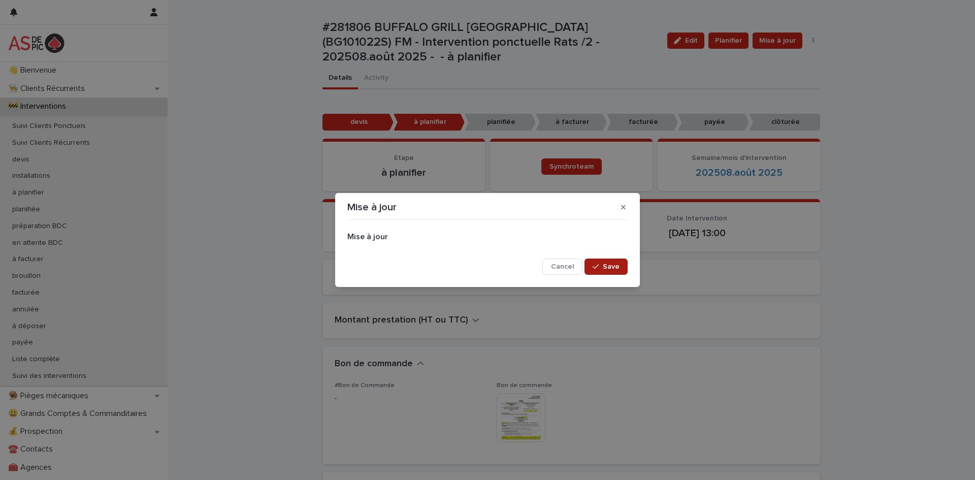
click at [610, 263] on span "Save" at bounding box center [611, 266] width 17 height 7
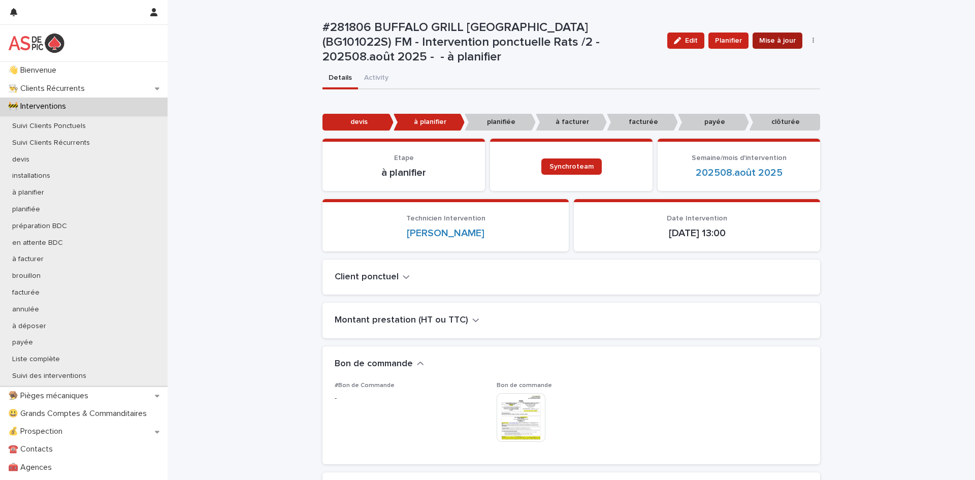
click at [772, 43] on span "Mise à jour" at bounding box center [777, 41] width 37 height 10
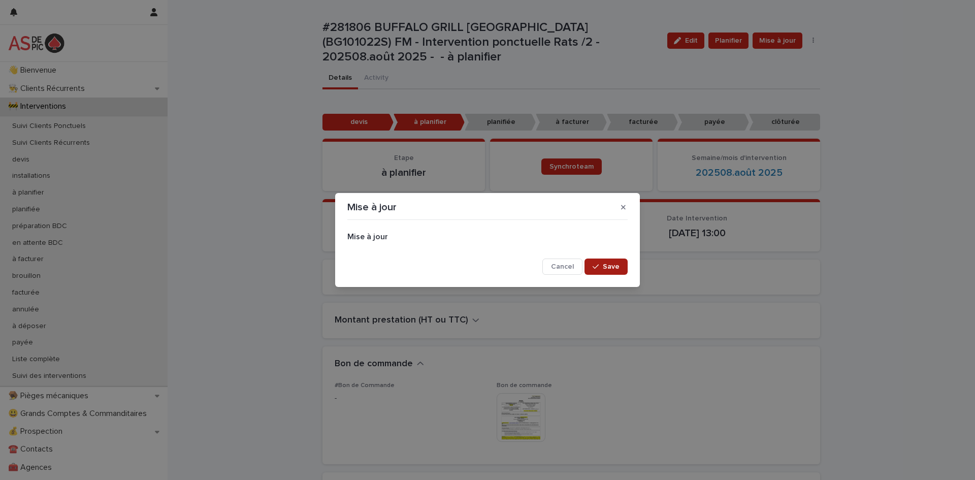
click at [611, 266] on span "Save" at bounding box center [611, 266] width 17 height 7
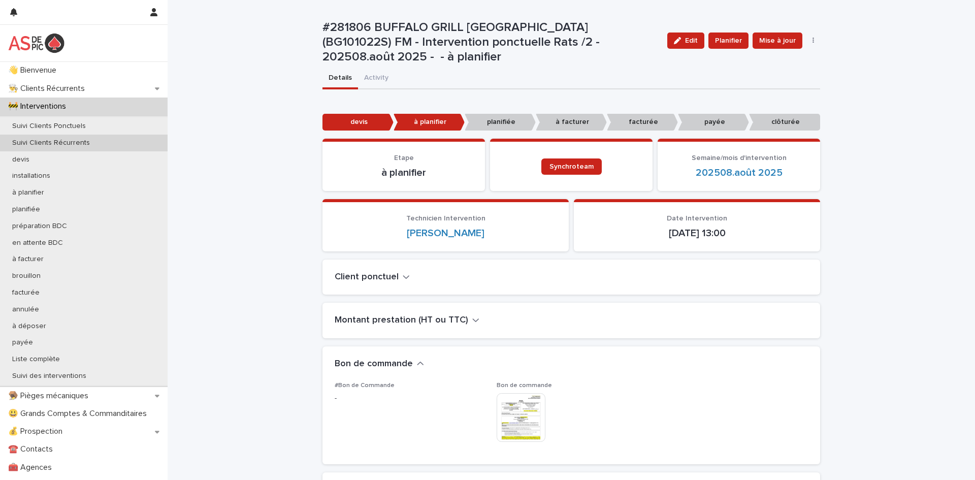
click at [96, 148] on div "Suivi Clients Récurrents" at bounding box center [84, 143] width 168 height 17
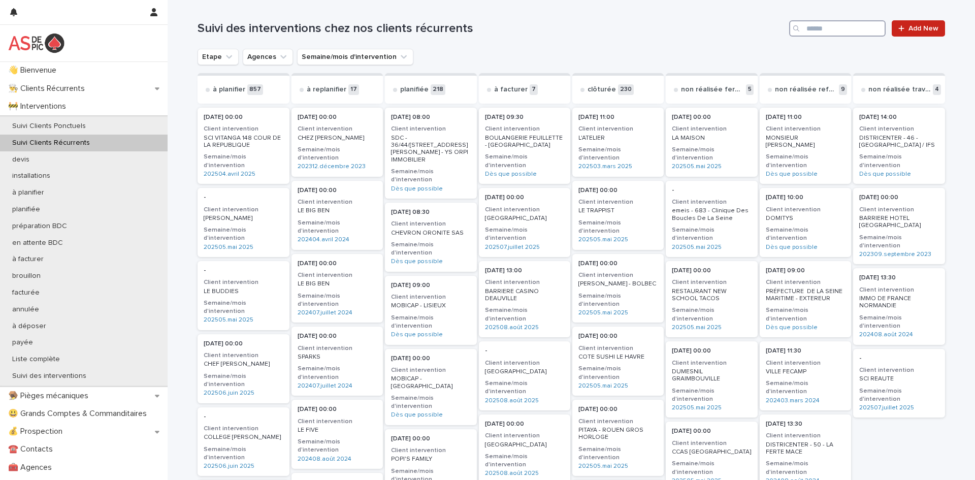
click at [828, 30] on input "Search" at bounding box center [837, 28] width 96 height 16
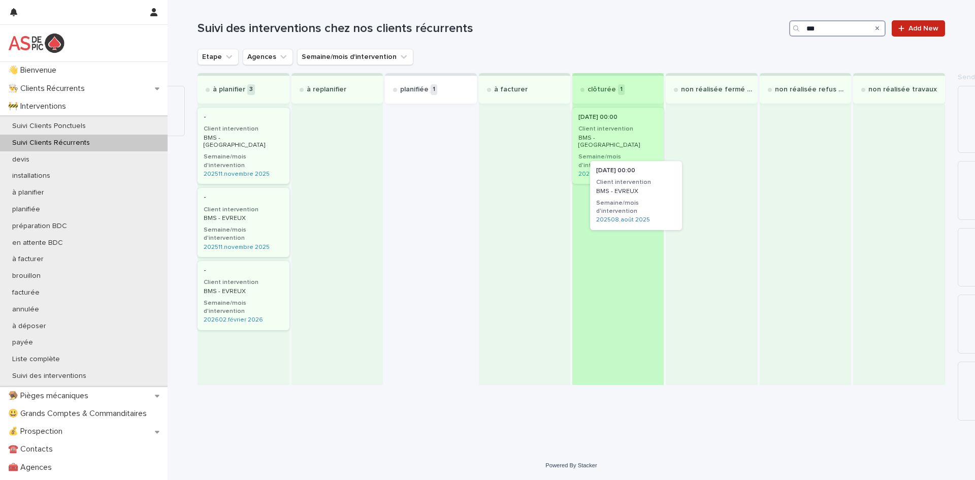
drag, startPoint x: 410, startPoint y: 137, endPoint x: 621, endPoint y: 190, distance: 217.8
click at [621, 190] on div "à planifier 3 - Client intervention BMS - LE HAVRE Semaine/mois d'intervention …" at bounding box center [571, 229] width 747 height 312
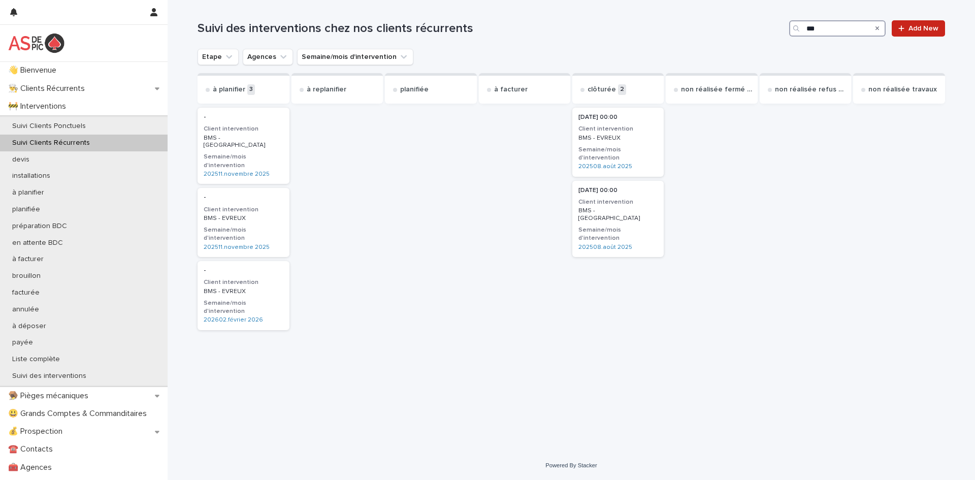
type input "***"
click at [876, 28] on icon "Search" at bounding box center [877, 28] width 4 height 6
